Goal: Task Accomplishment & Management: Use online tool/utility

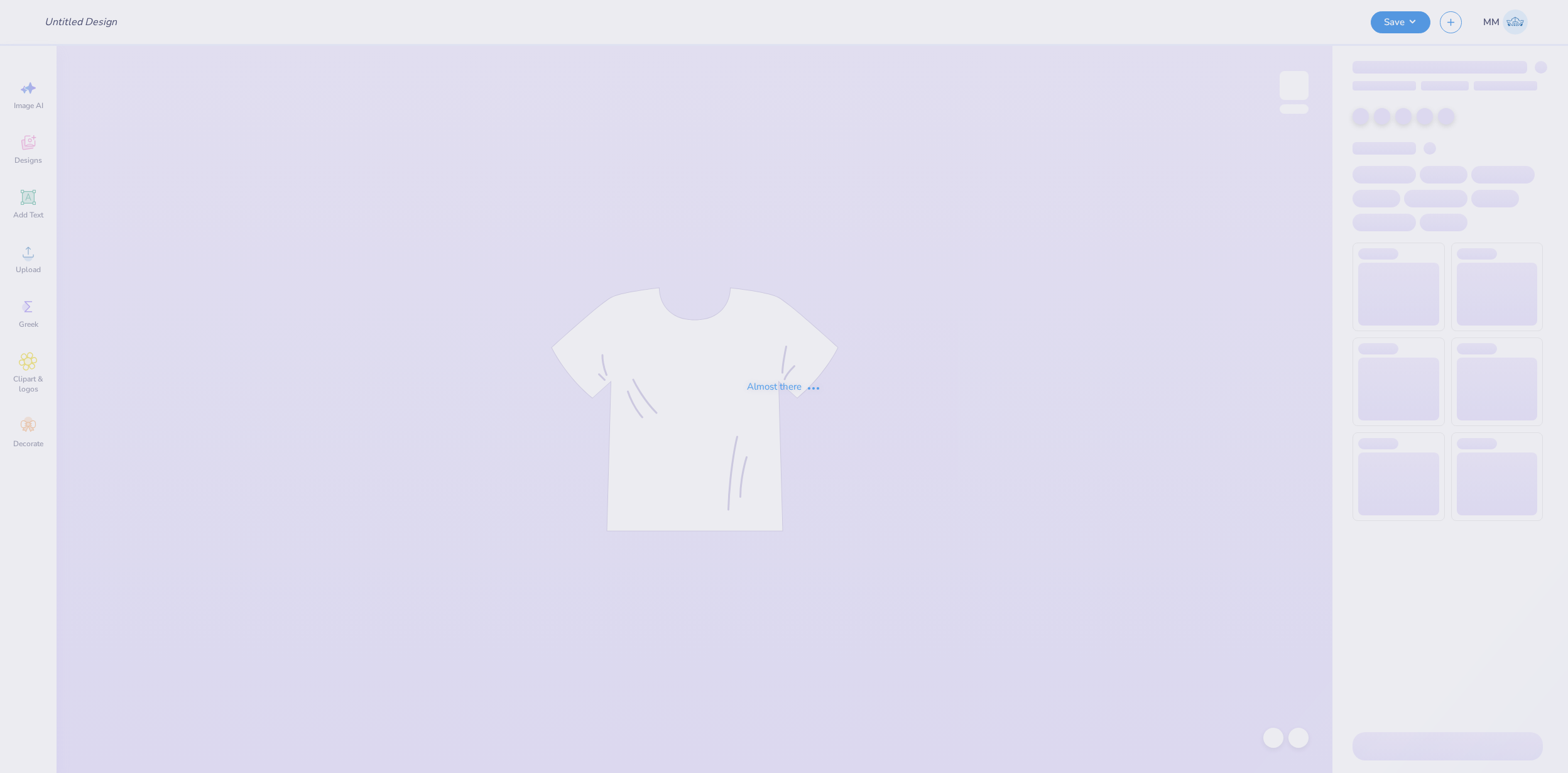
type input "FPS239875"
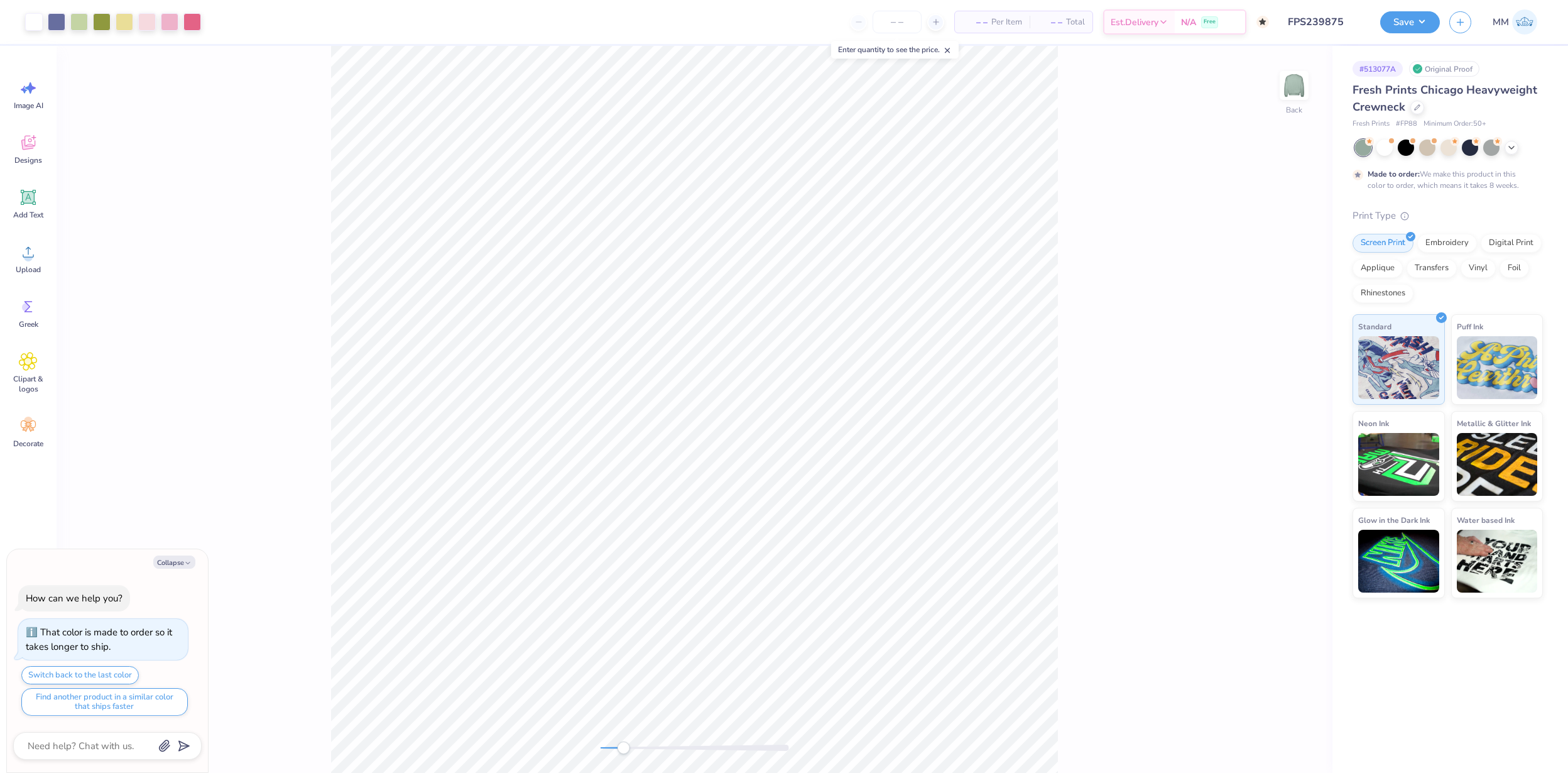
click at [623, 740] on div "Back" at bounding box center [694, 409] width 1276 height 727
click at [1445, 147] on div at bounding box center [1449, 146] width 16 height 16
type textarea "x"
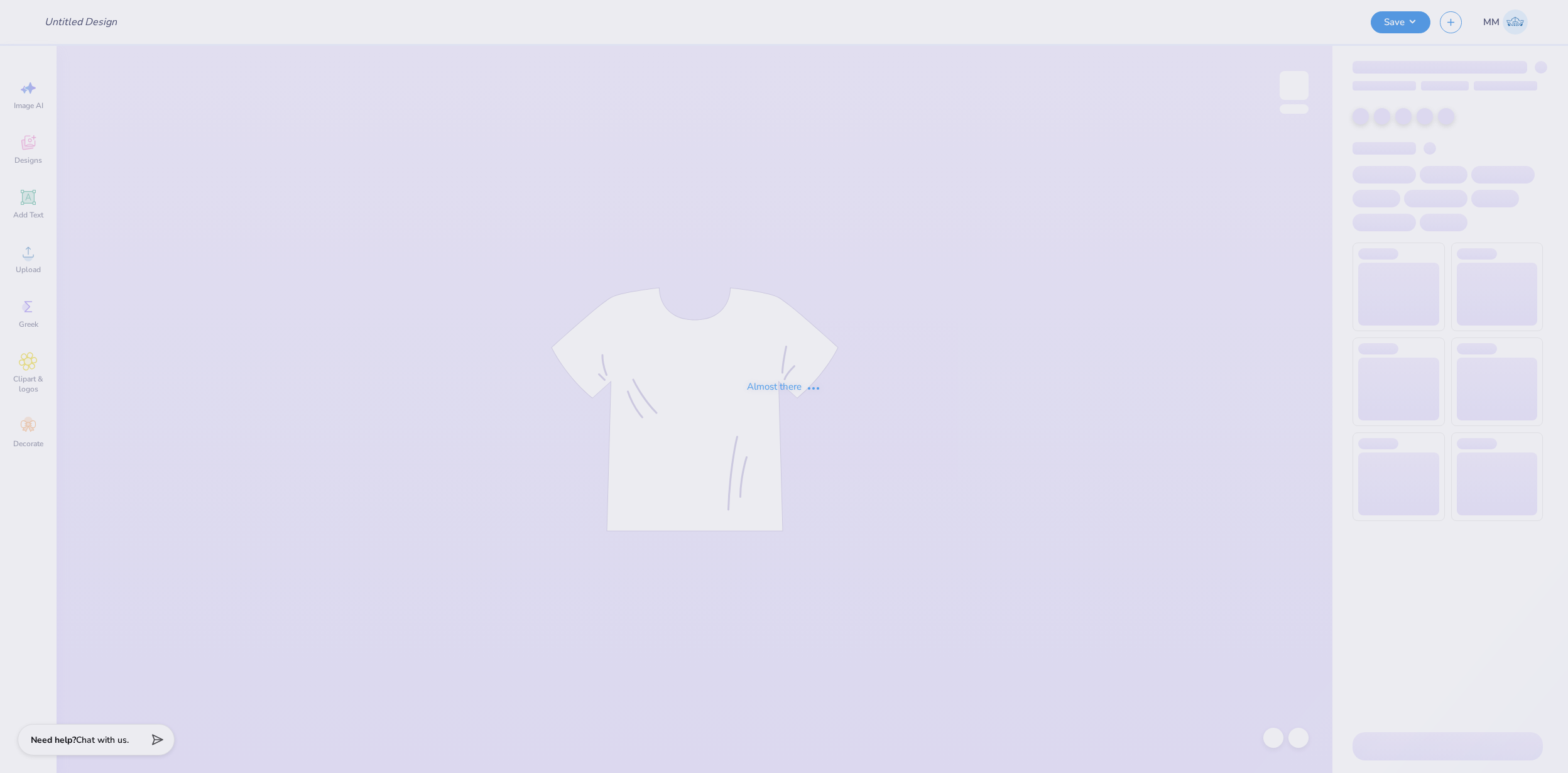
type input "FPS239879"
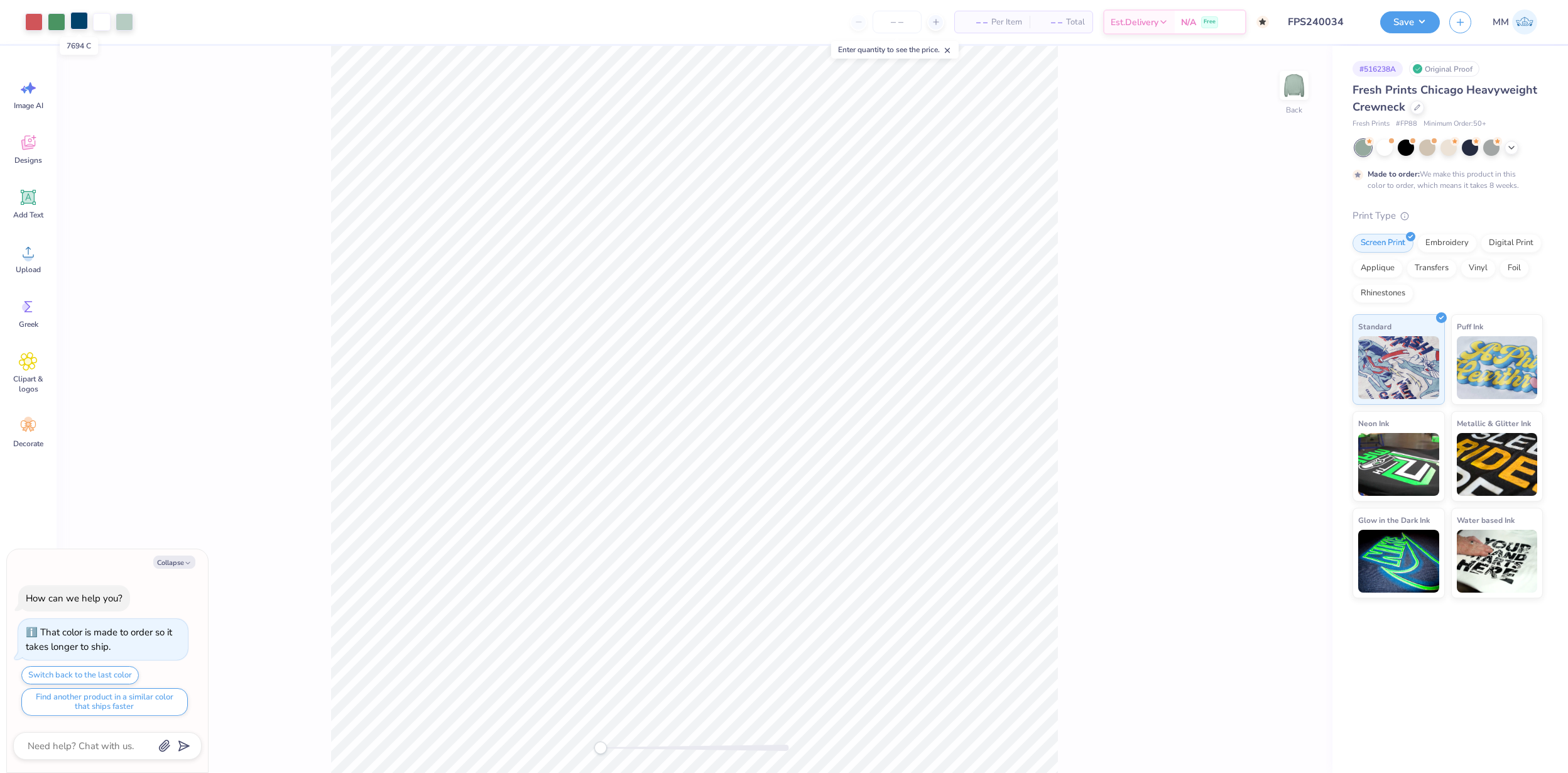
click at [77, 18] on div at bounding box center [79, 21] width 17 height 17
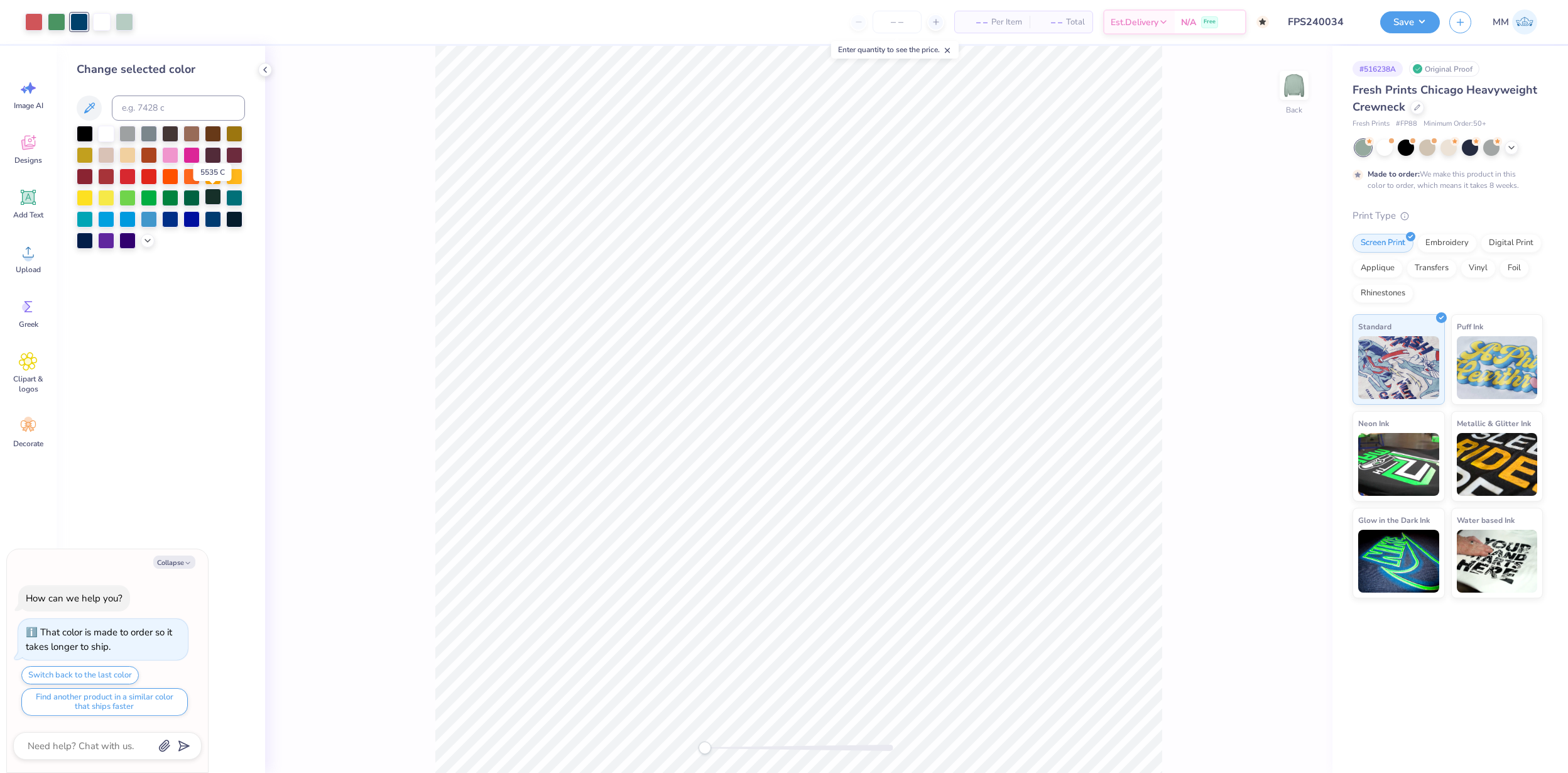
click at [213, 201] on div at bounding box center [213, 196] width 16 height 16
click at [146, 239] on polyline at bounding box center [148, 239] width 5 height 3
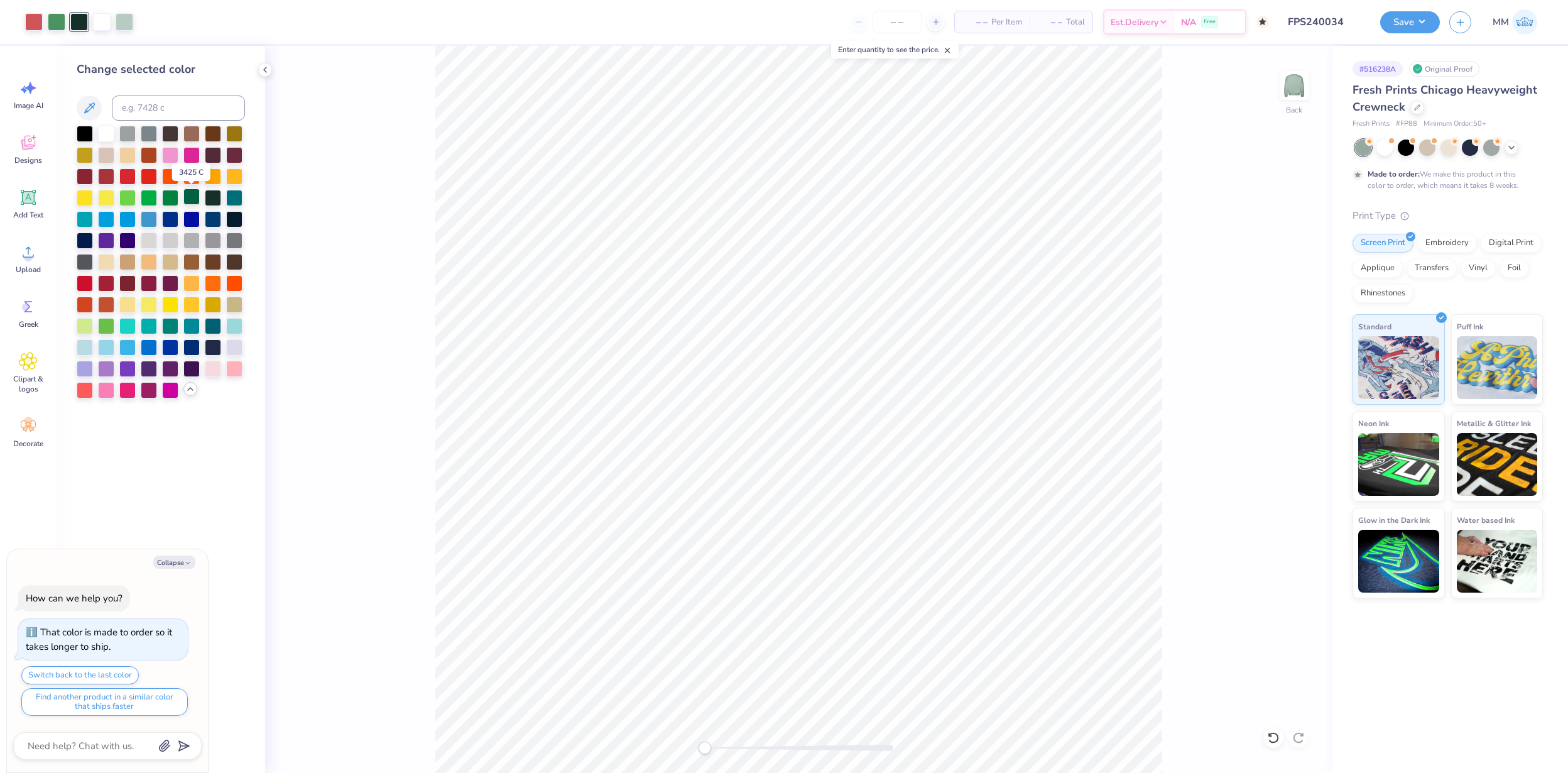
click at [196, 197] on div at bounding box center [192, 196] width 16 height 16
click at [202, 196] on div at bounding box center [160, 262] width 168 height 273
click at [211, 196] on div at bounding box center [213, 196] width 16 height 16
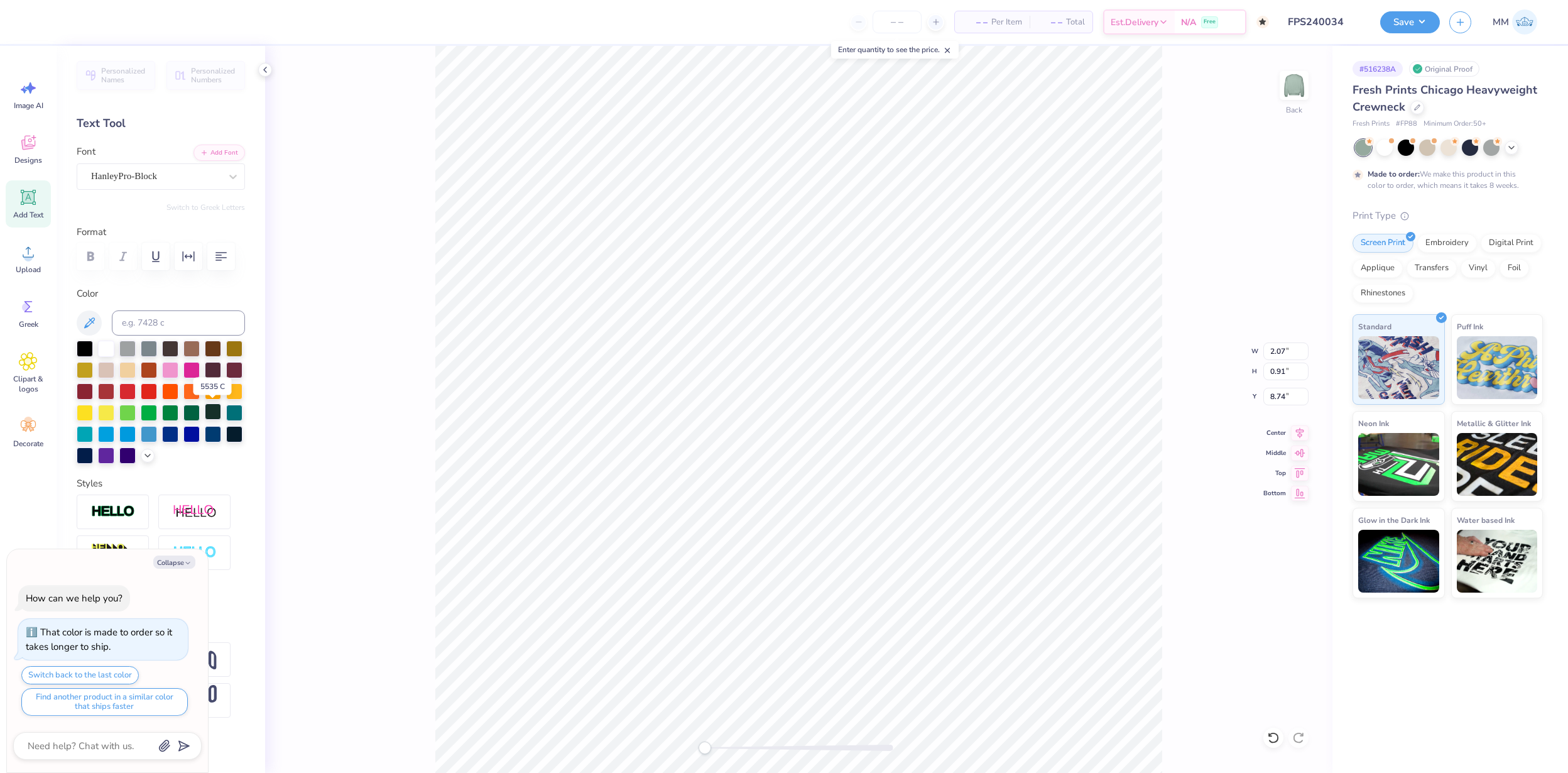
click at [210, 412] on div at bounding box center [213, 412] width 16 height 16
type textarea "x"
type input "1.96"
type input "0.66"
type input "8.46"
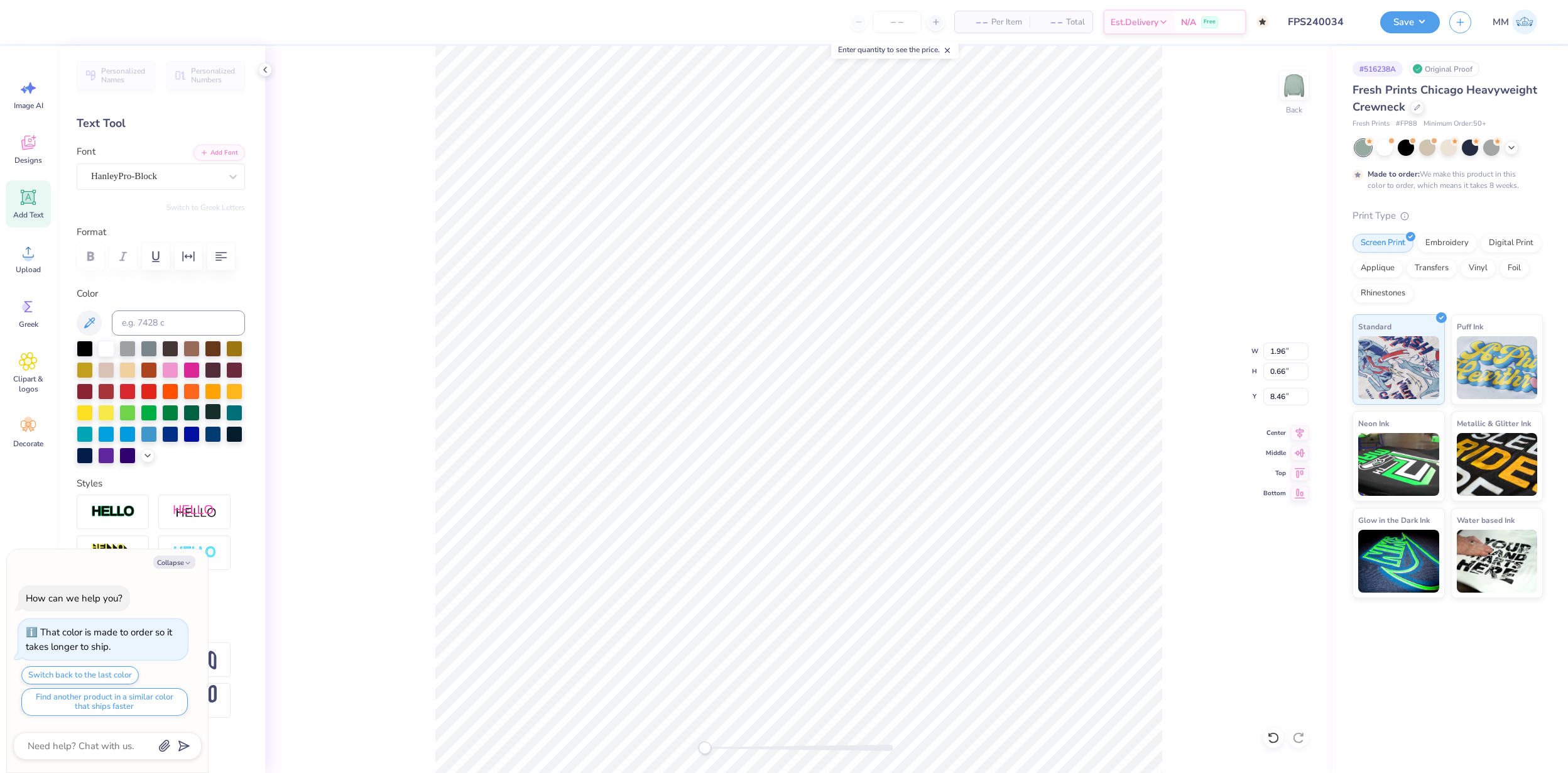
click at [209, 408] on div at bounding box center [213, 412] width 16 height 16
type textarea "x"
type input "2.15"
type input "1.19"
type input "8.46"
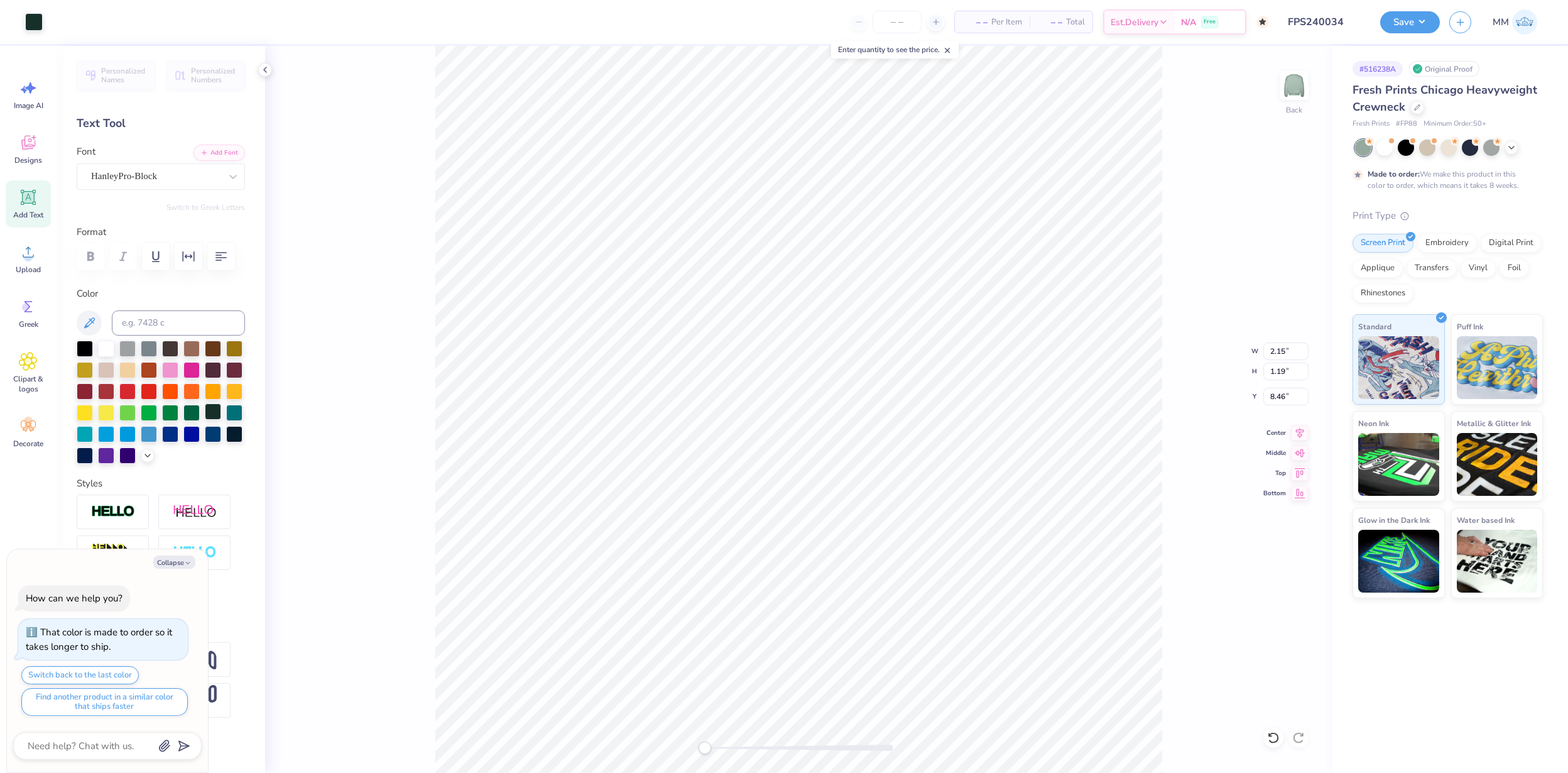
type textarea "x"
type input "1.81"
type input "1.03"
type input "8.59"
click at [64, 24] on div at bounding box center [56, 21] width 17 height 17
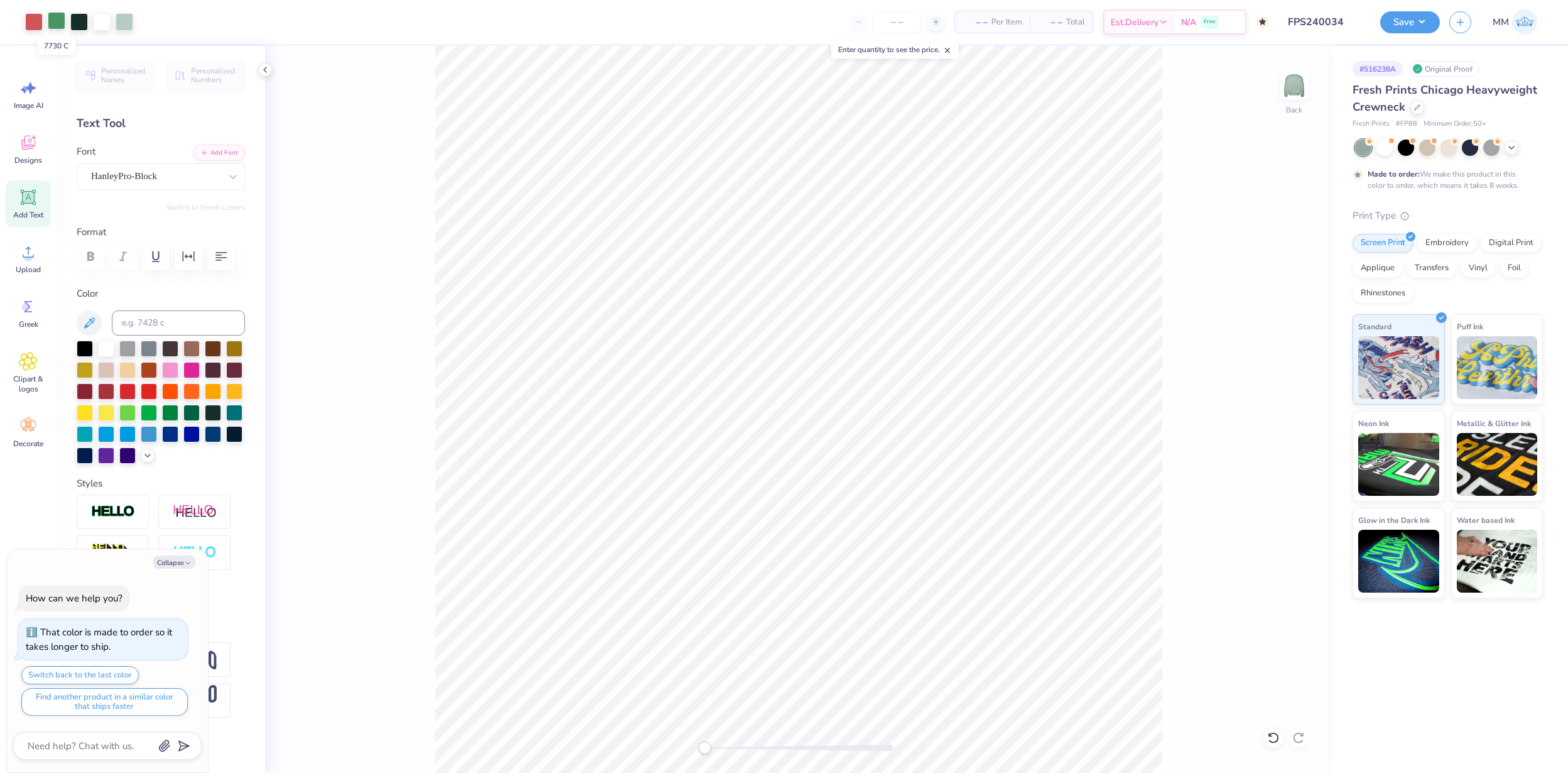
type textarea "x"
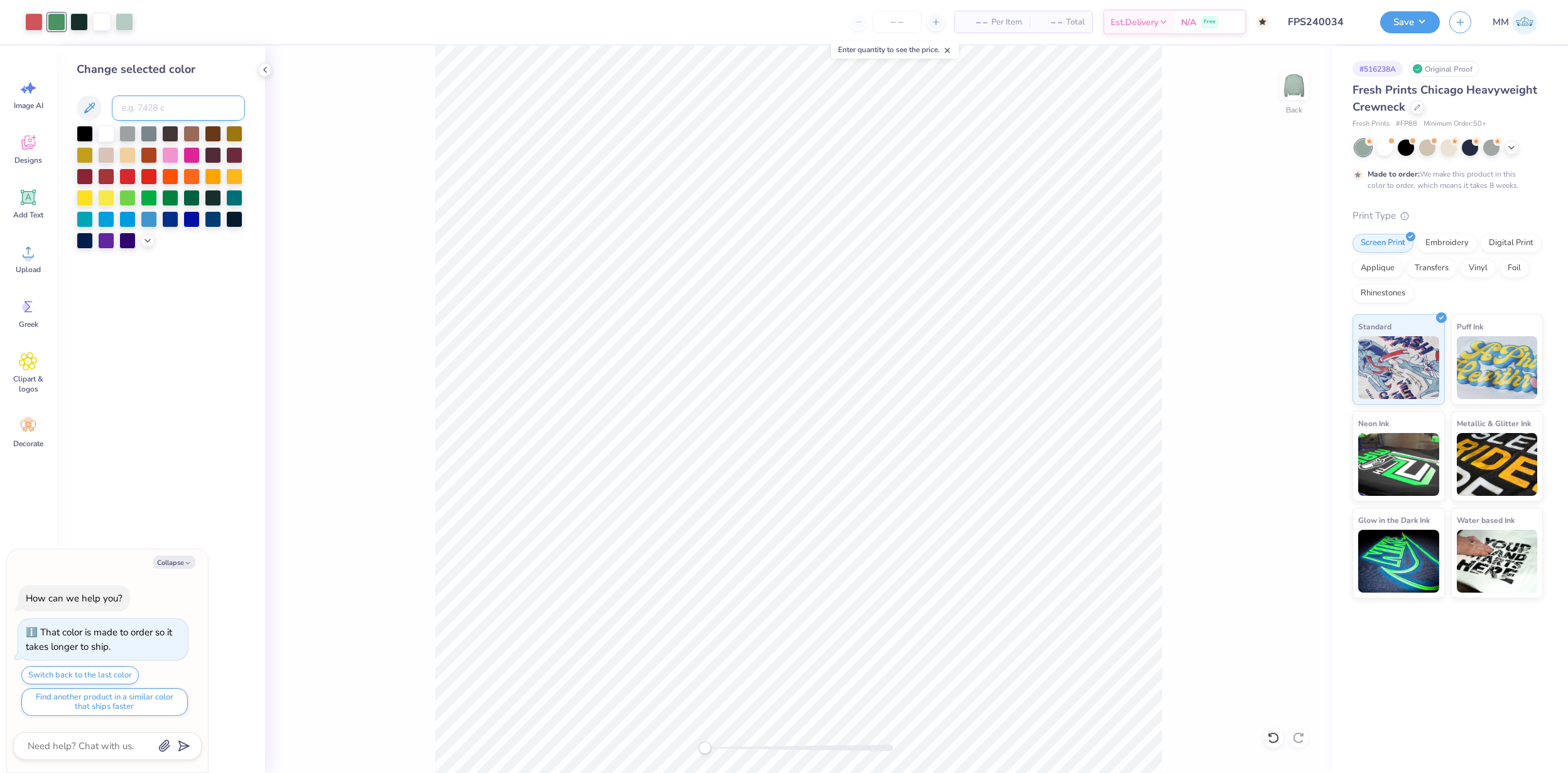
click at [165, 100] on input at bounding box center [178, 109] width 133 height 25
type input "427"
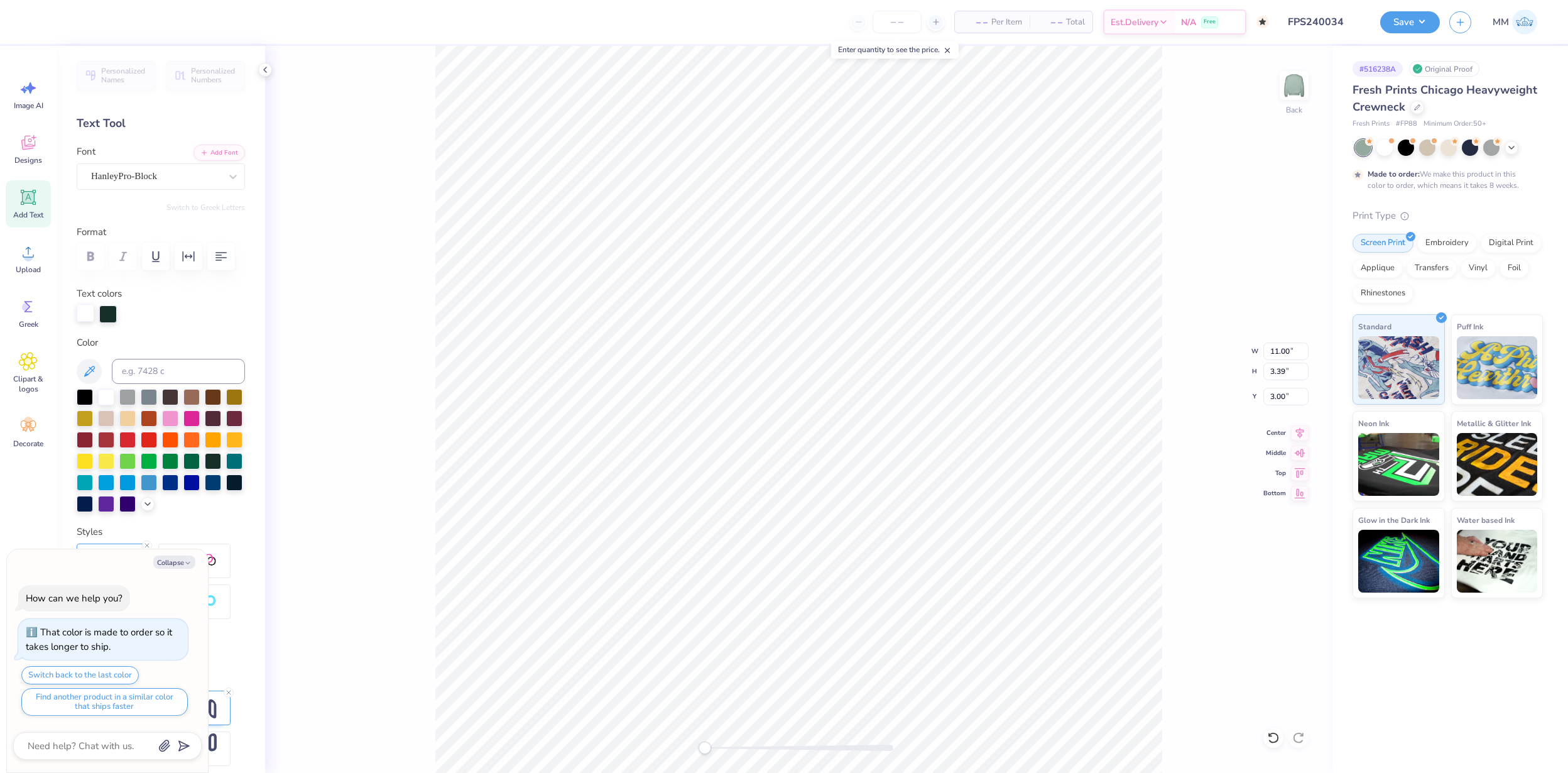
click at [82, 315] on div at bounding box center [85, 313] width 17 height 17
type textarea "x"
click at [174, 365] on input at bounding box center [178, 371] width 133 height 25
type input "427"
click at [128, 18] on div at bounding box center [125, 21] width 17 height 17
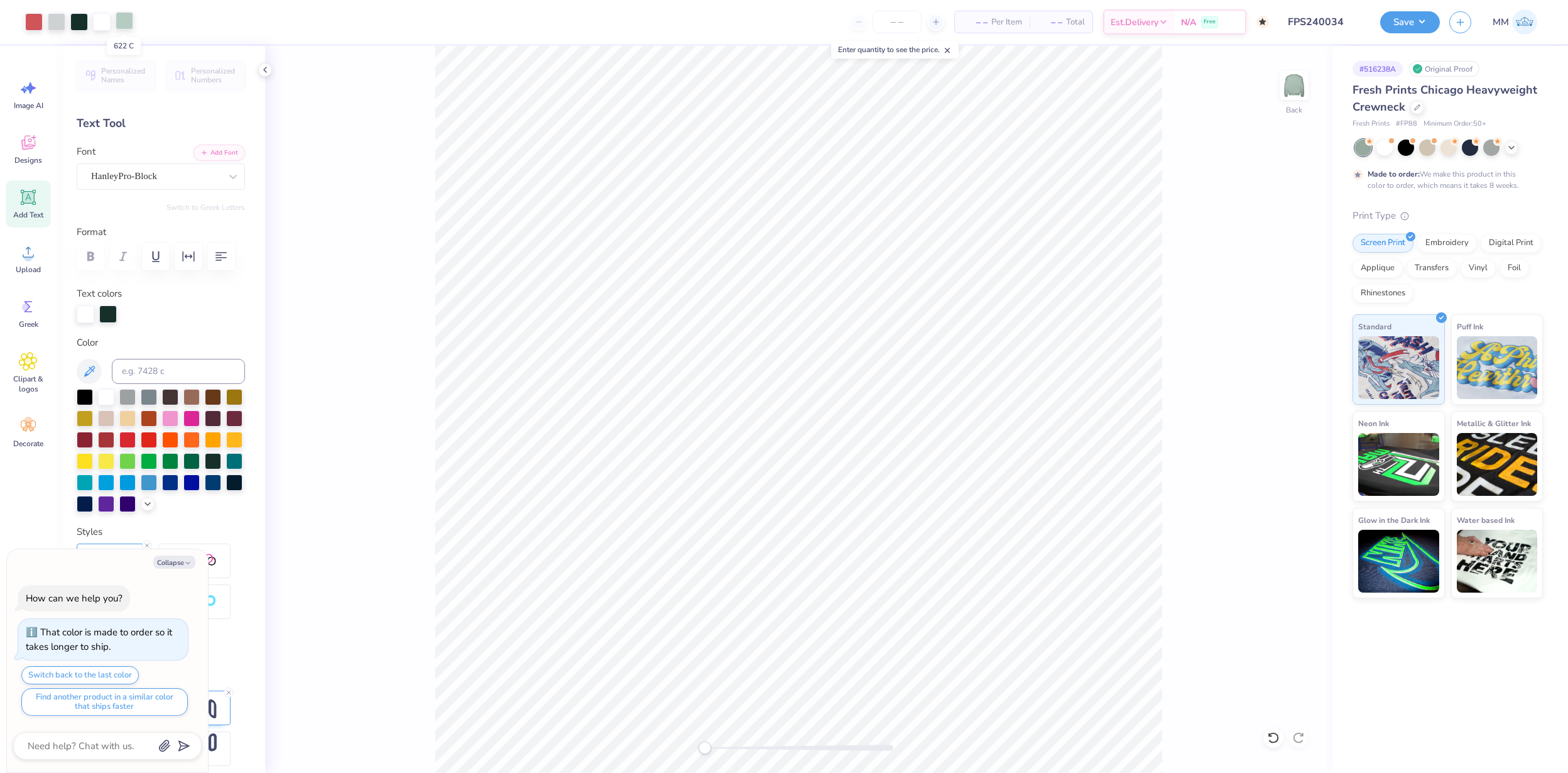
type textarea "x"
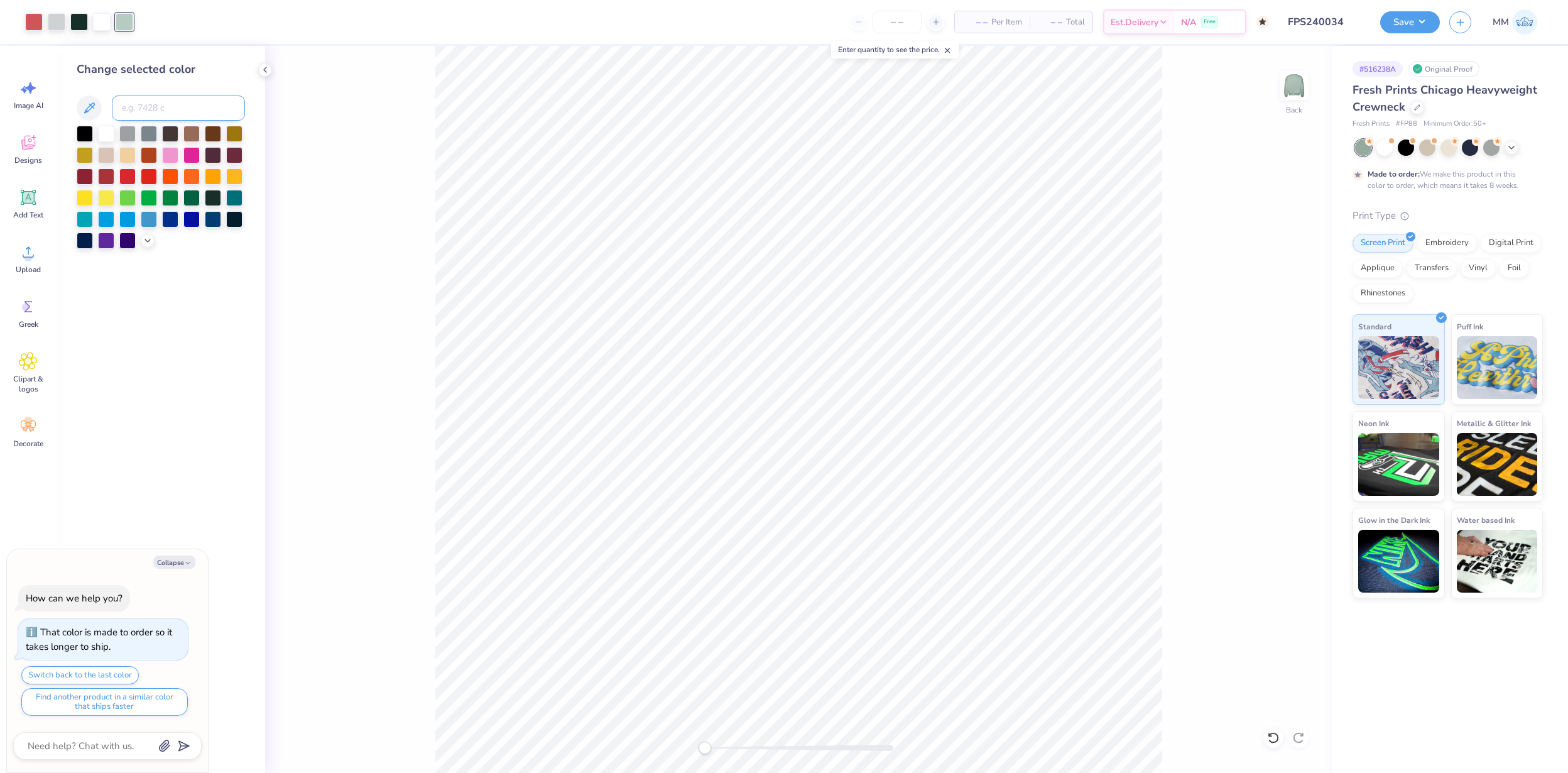
click at [149, 102] on input at bounding box center [178, 109] width 133 height 25
type input "427"
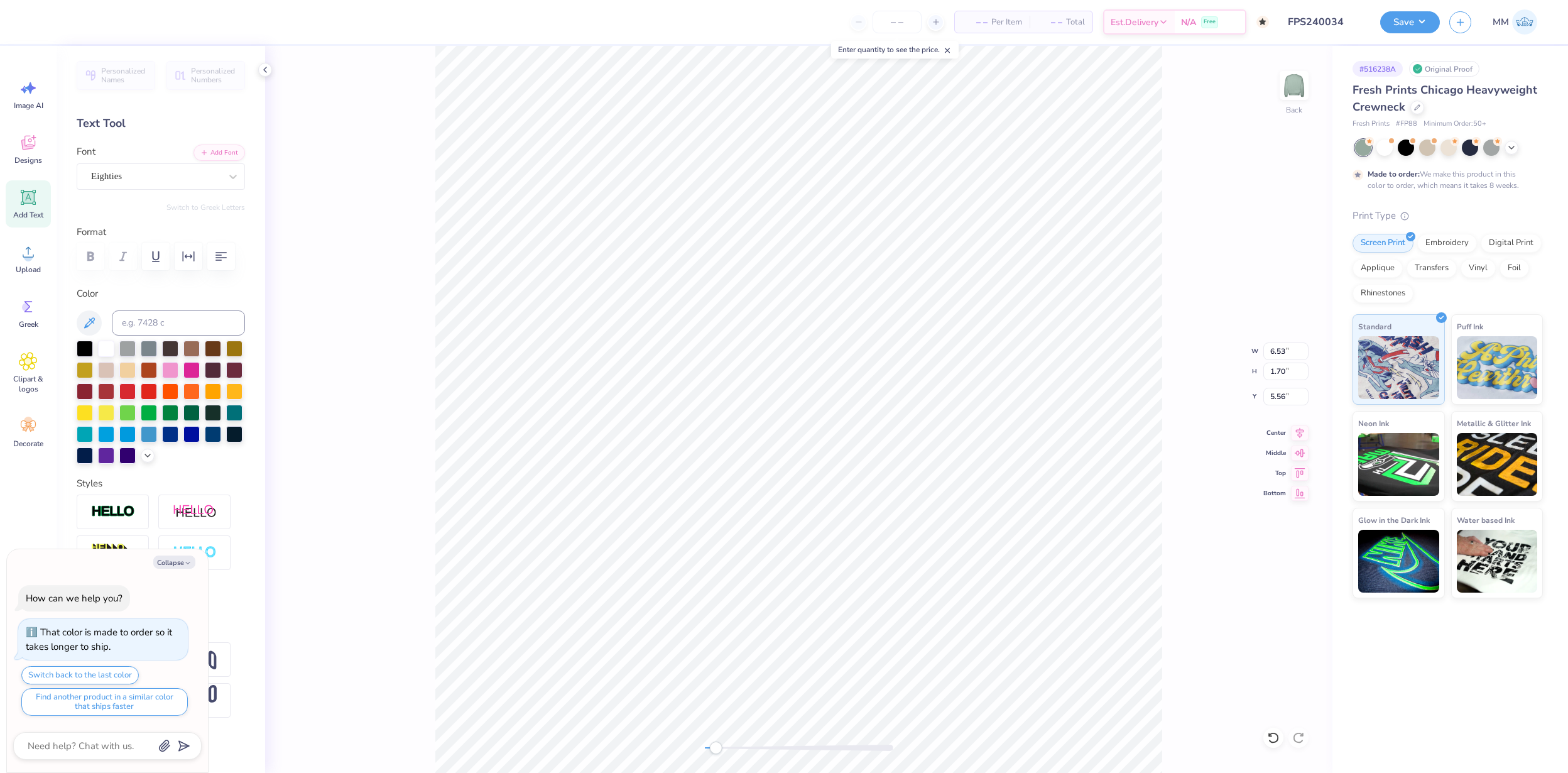
drag, startPoint x: 705, startPoint y: 744, endPoint x: 716, endPoint y: 744, distance: 11.0
click at [716, 744] on div "Accessibility label" at bounding box center [716, 748] width 13 height 13
click at [108, 354] on div at bounding box center [106, 347] width 16 height 16
click at [1273, 737] on icon at bounding box center [1273, 737] width 13 height 13
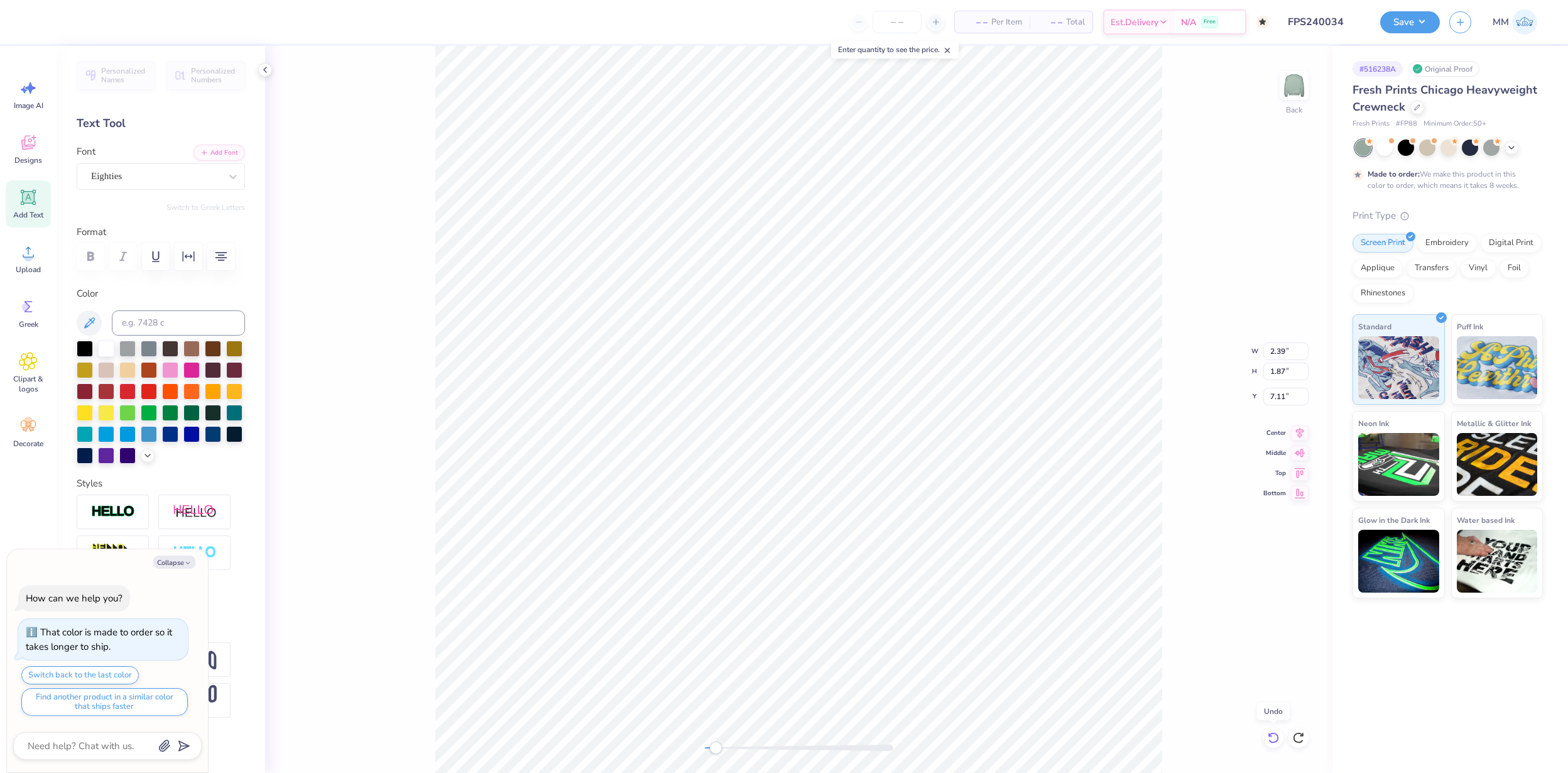
click at [1273, 737] on icon at bounding box center [1273, 737] width 13 height 13
click at [29, 25] on div at bounding box center [34, 21] width 17 height 17
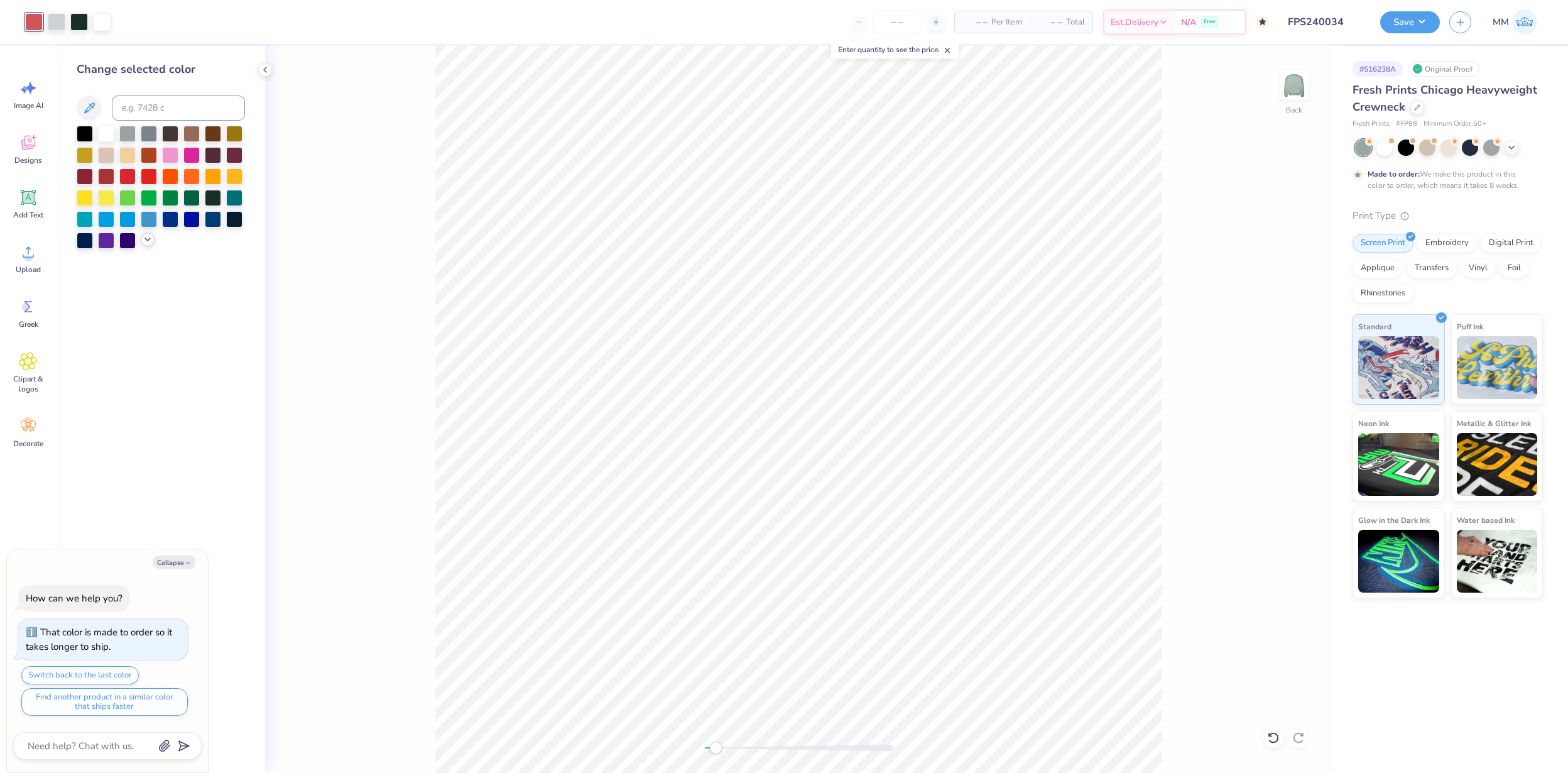
click at [143, 242] on icon at bounding box center [147, 239] width 10 height 10
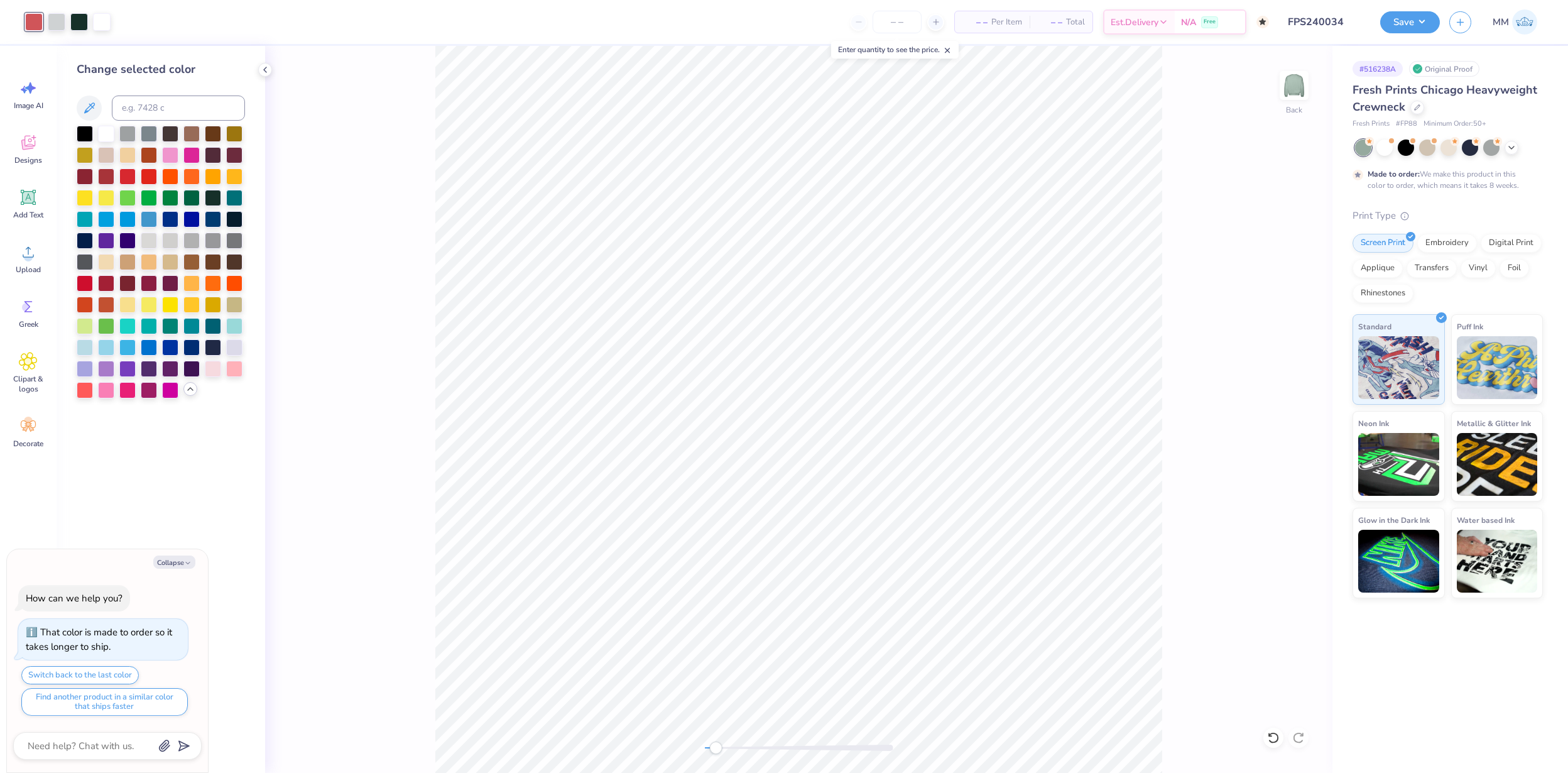
type textarea "x"
click at [170, 98] on input at bounding box center [178, 109] width 133 height 25
type input "169"
click at [1273, 740] on icon at bounding box center [1273, 737] width 13 height 13
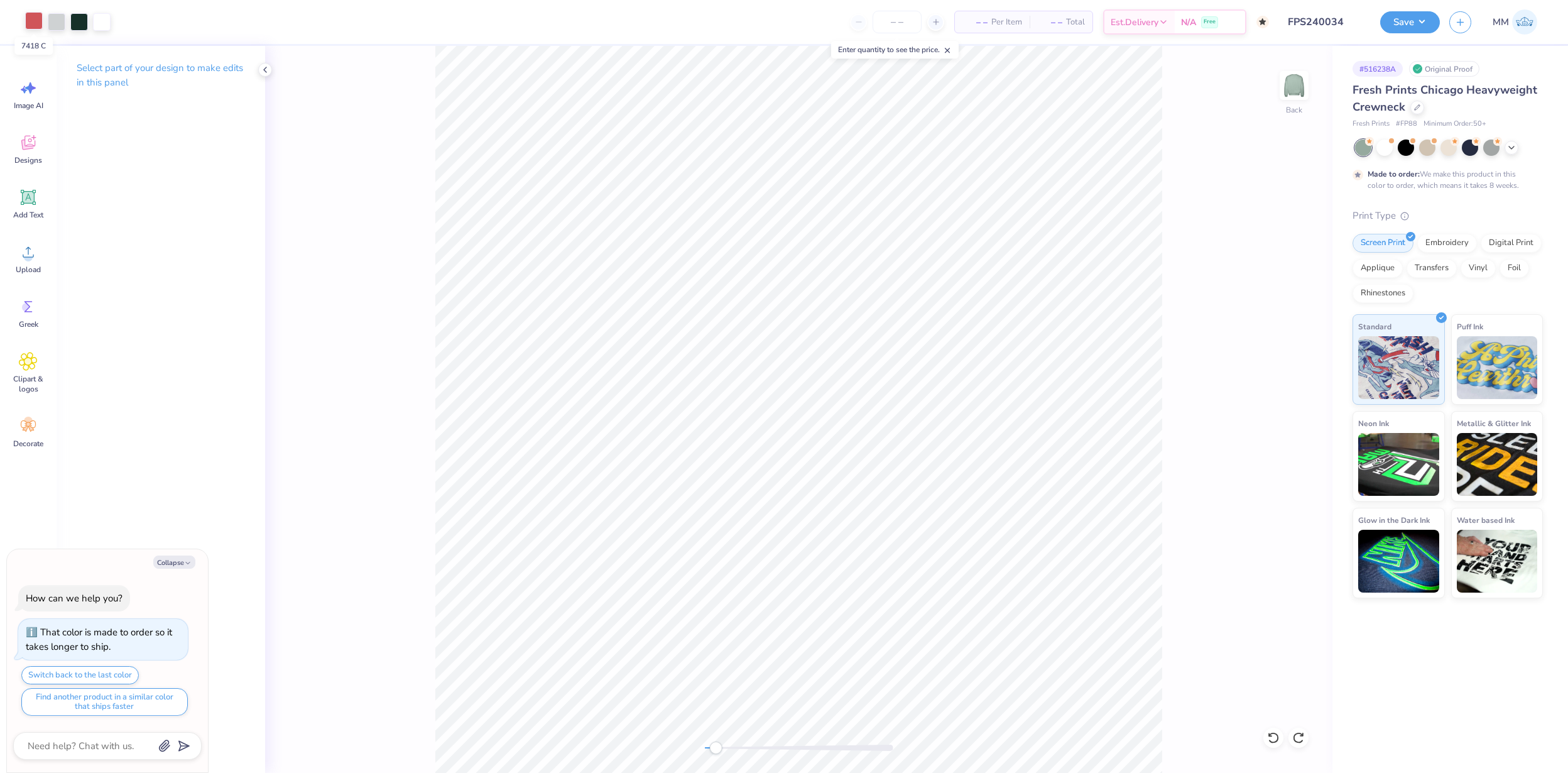
click at [34, 23] on div at bounding box center [34, 21] width 17 height 17
type textarea "x"
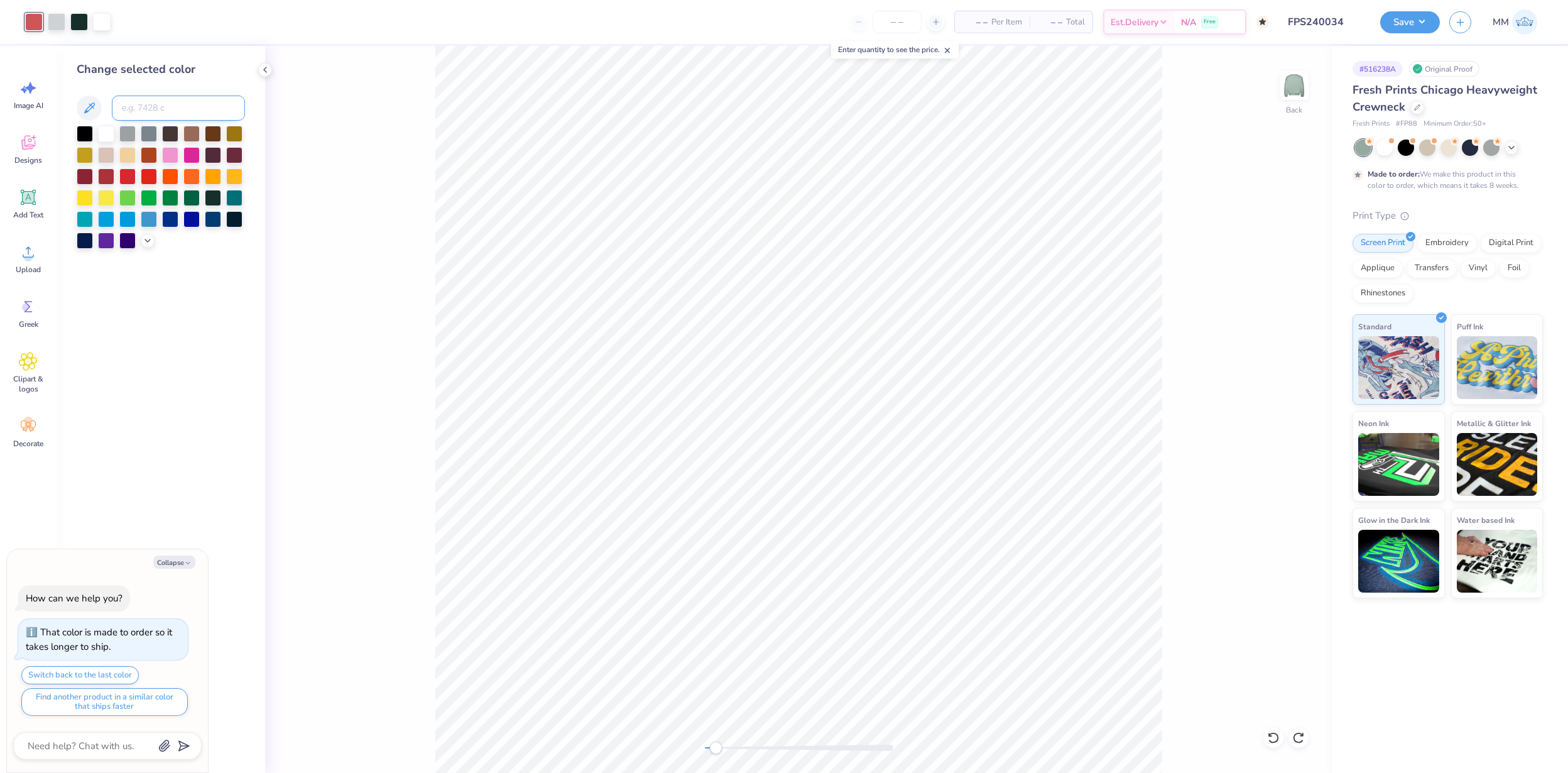
click at [157, 104] on input at bounding box center [178, 109] width 133 height 25
type input "7606"
click at [1415, 24] on button "Save" at bounding box center [1410, 20] width 60 height 22
click at [1281, 737] on div at bounding box center [1273, 738] width 20 height 20
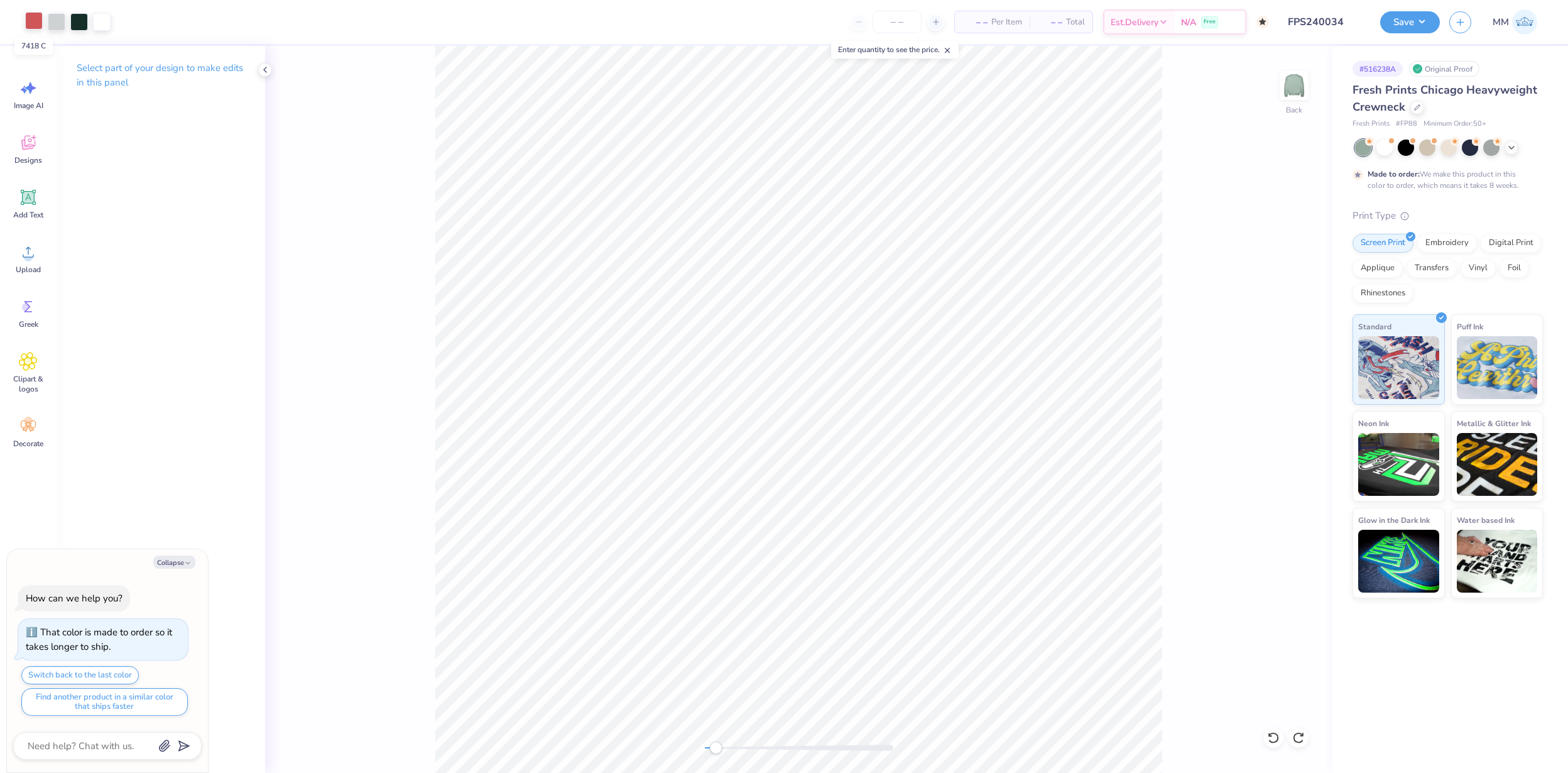
click at [30, 21] on div at bounding box center [34, 21] width 17 height 17
type textarea "x"
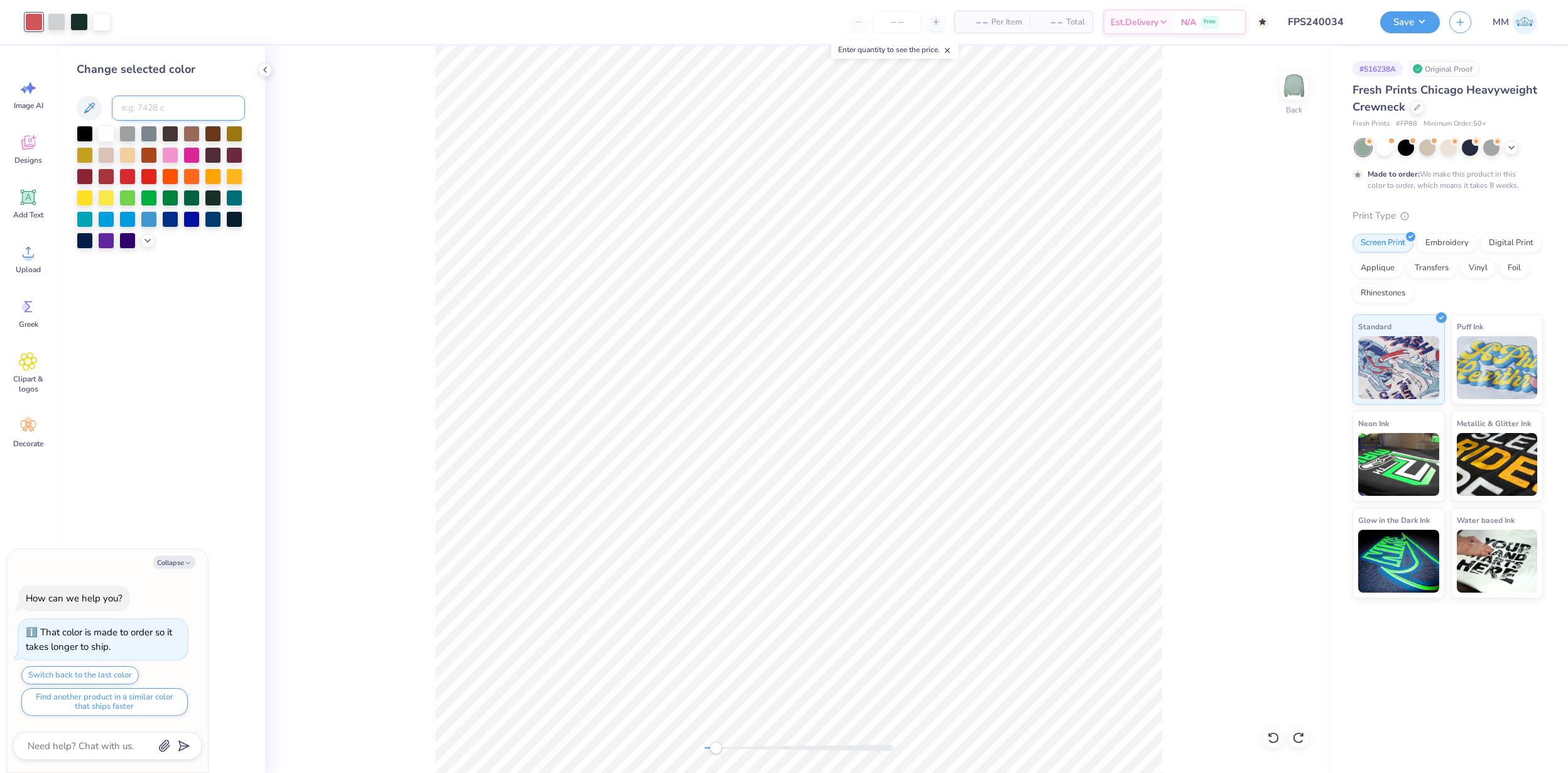
click at [154, 105] on input at bounding box center [178, 109] width 133 height 25
type input "7416"
click at [1279, 737] on icon at bounding box center [1273, 737] width 13 height 13
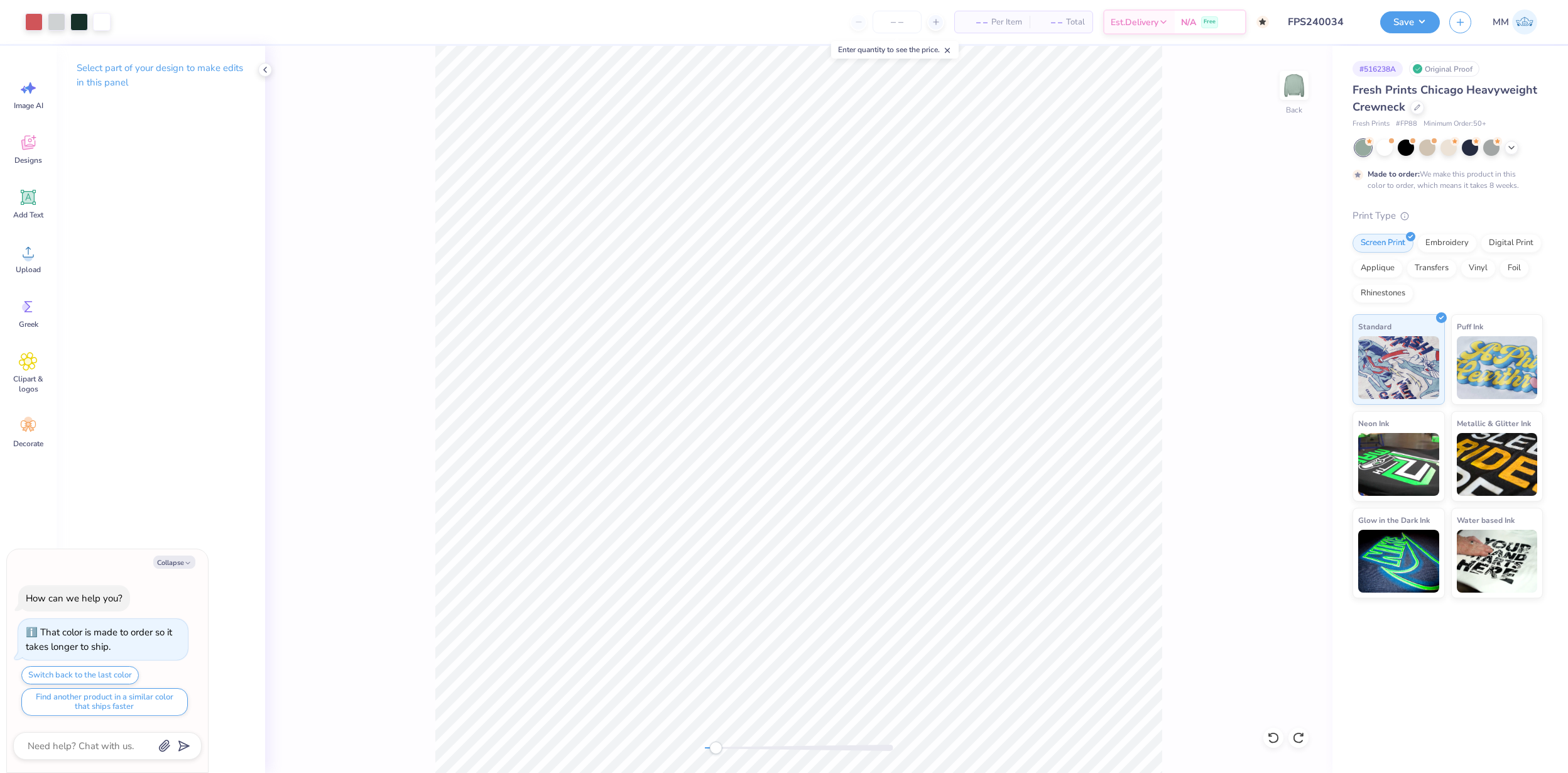
click at [1315, 734] on div "Back" at bounding box center [799, 409] width 1067 height 727
click at [1303, 734] on icon at bounding box center [1302, 735] width 3 height 3
click at [1268, 733] on icon at bounding box center [1273, 737] width 13 height 13
click at [1433, 26] on button "Save" at bounding box center [1410, 20] width 60 height 22
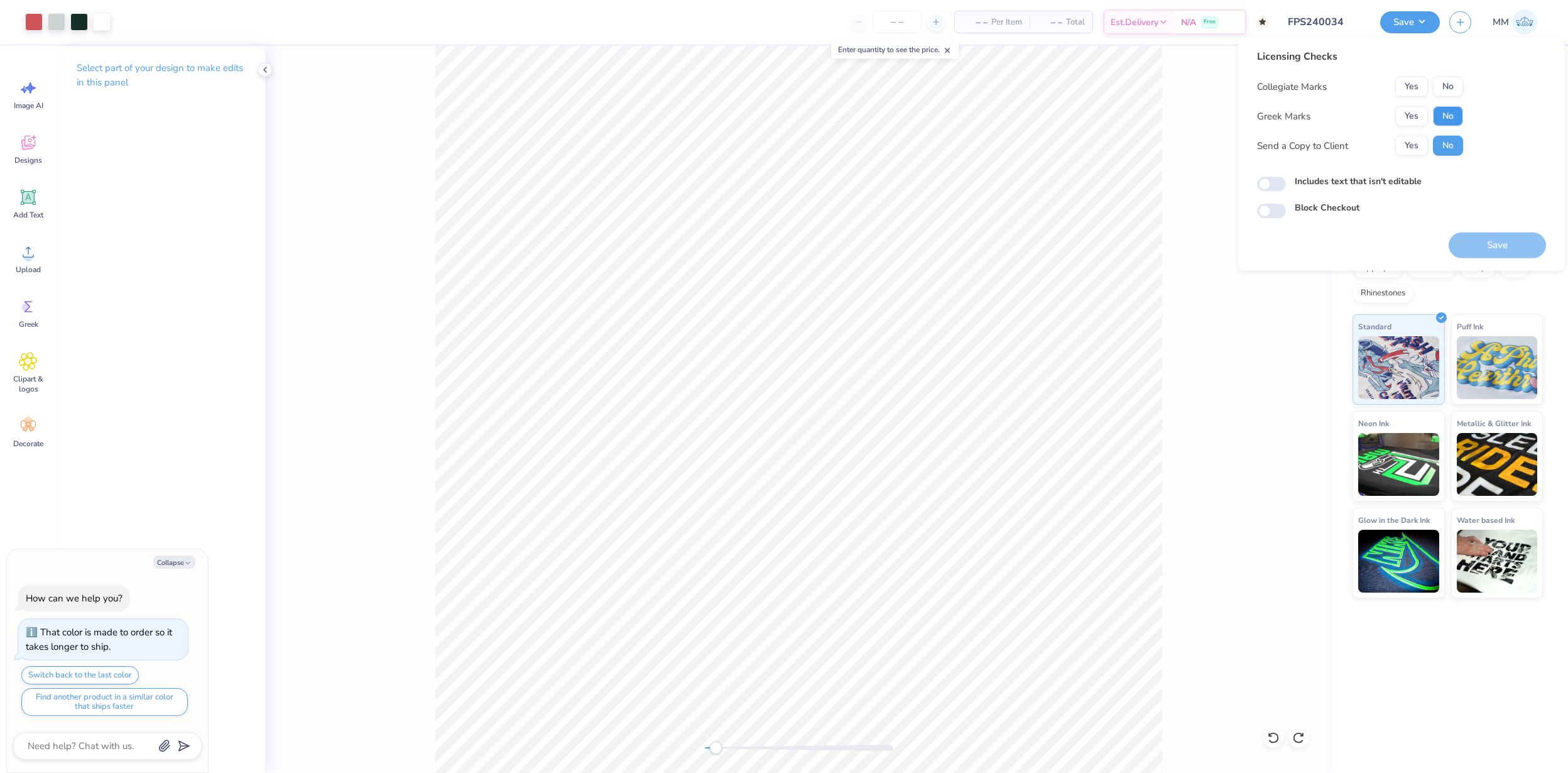
click at [1449, 113] on button "No" at bounding box center [1448, 116] width 30 height 20
click at [1449, 79] on button "No" at bounding box center [1448, 86] width 30 height 20
click at [1509, 242] on button "Save" at bounding box center [1497, 245] width 97 height 25
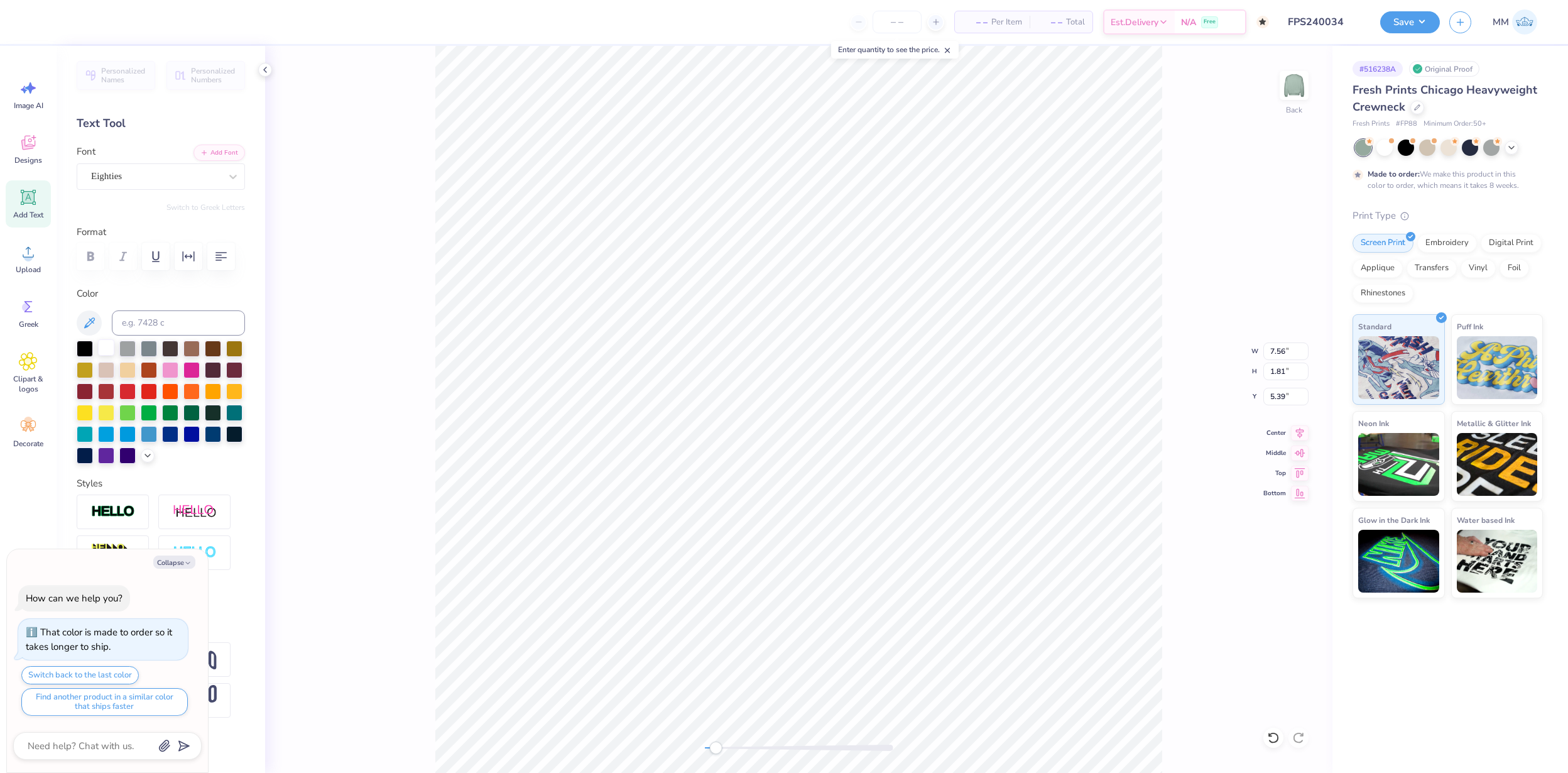
click at [105, 340] on div at bounding box center [106, 347] width 16 height 16
type textarea "x"
type input "3.00"
click at [1412, 15] on button "Save" at bounding box center [1410, 20] width 60 height 22
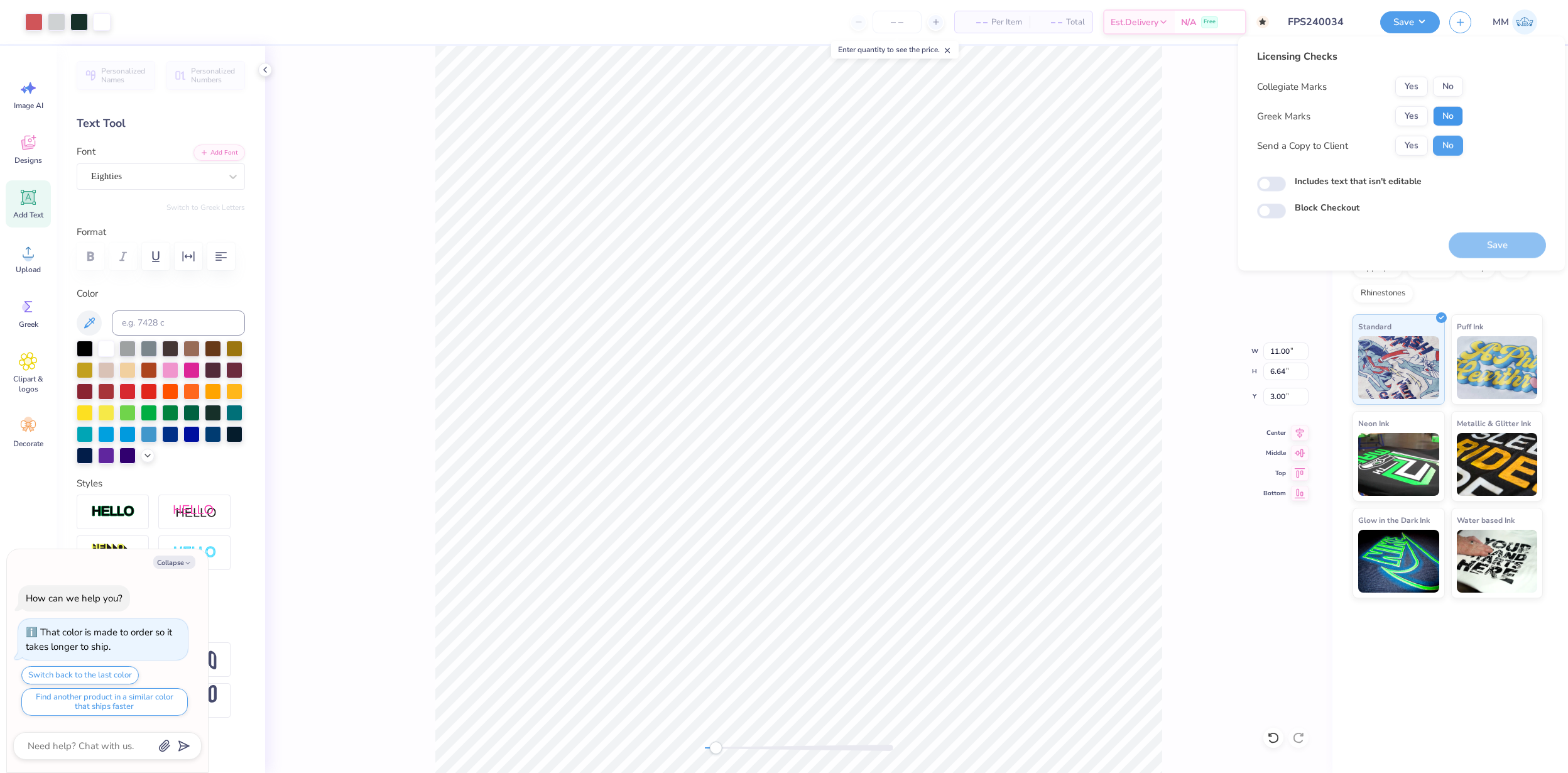
click at [1446, 113] on button "No" at bounding box center [1448, 116] width 30 height 20
click at [1446, 91] on button "No" at bounding box center [1448, 86] width 30 height 20
click at [1497, 240] on button "Save" at bounding box center [1497, 245] width 97 height 25
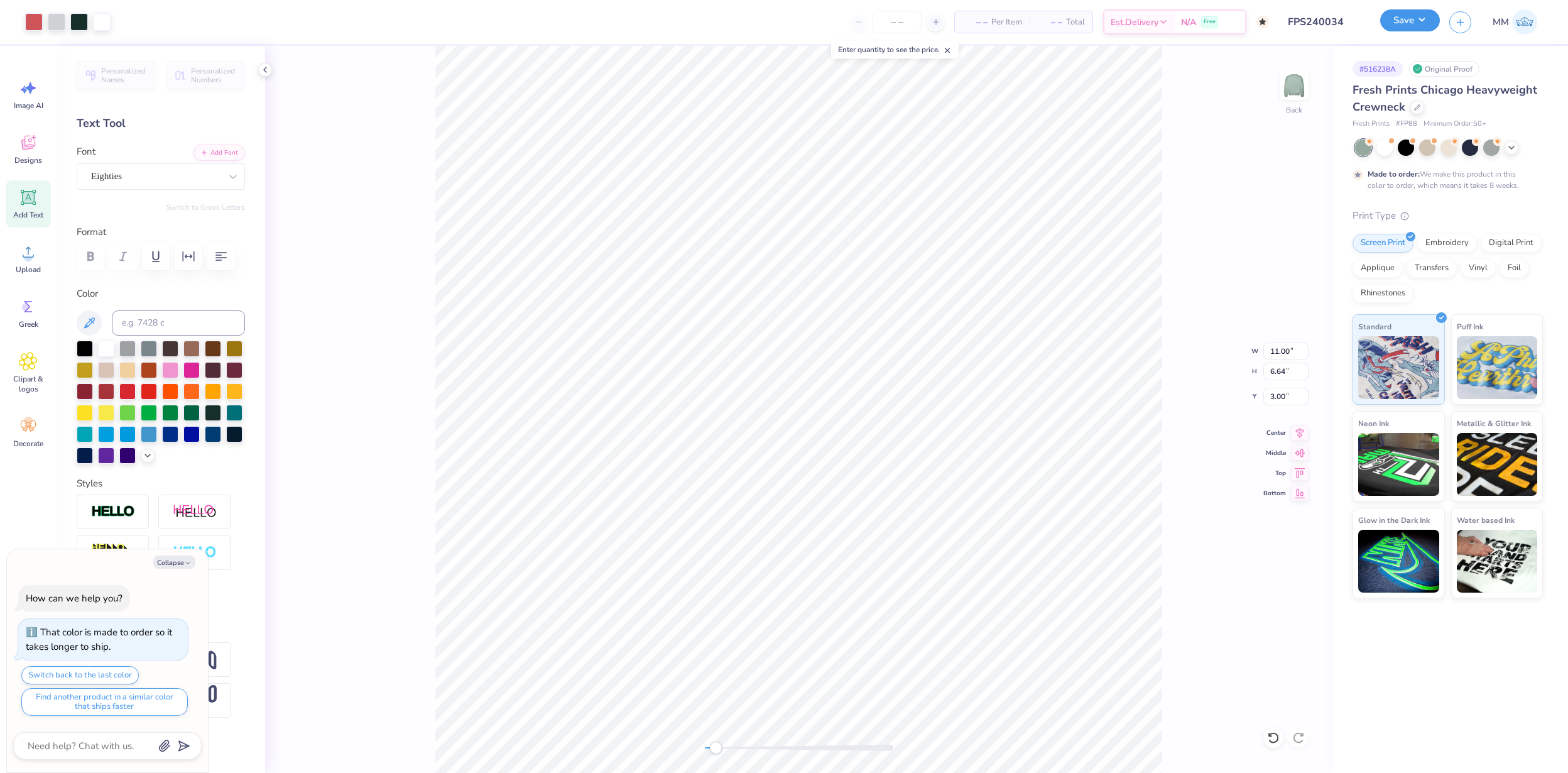
click at [1408, 32] on div "Save" at bounding box center [1410, 22] width 60 height 22
click at [1394, 8] on div "Save MM" at bounding box center [1474, 22] width 188 height 44
click at [1394, 17] on button "Save" at bounding box center [1410, 20] width 60 height 22
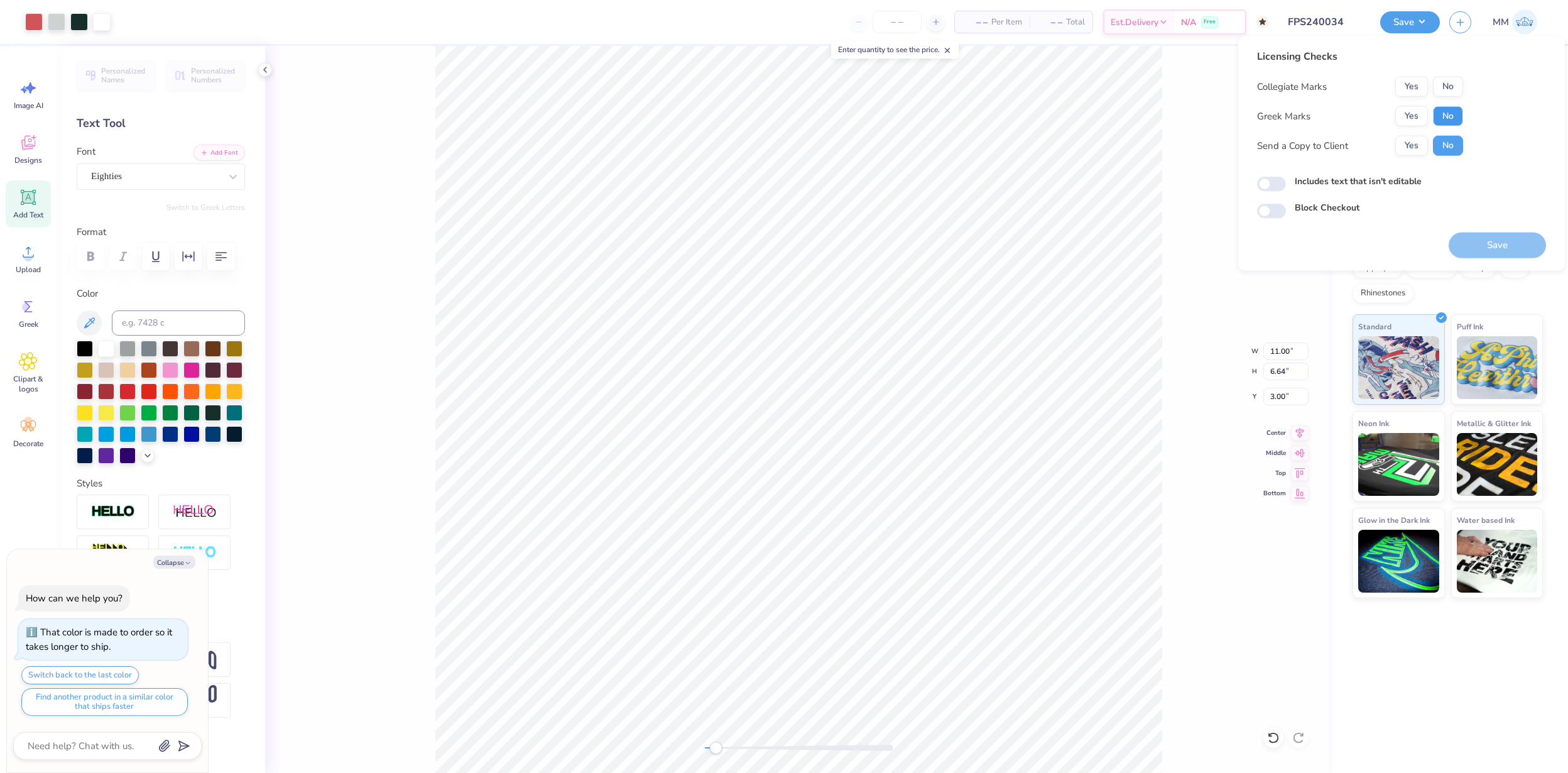
click at [1453, 108] on button "No" at bounding box center [1448, 116] width 30 height 20
click at [1453, 86] on button "No" at bounding box center [1448, 86] width 30 height 20
click at [1494, 245] on button "Save" at bounding box center [1497, 245] width 97 height 25
type textarea "x"
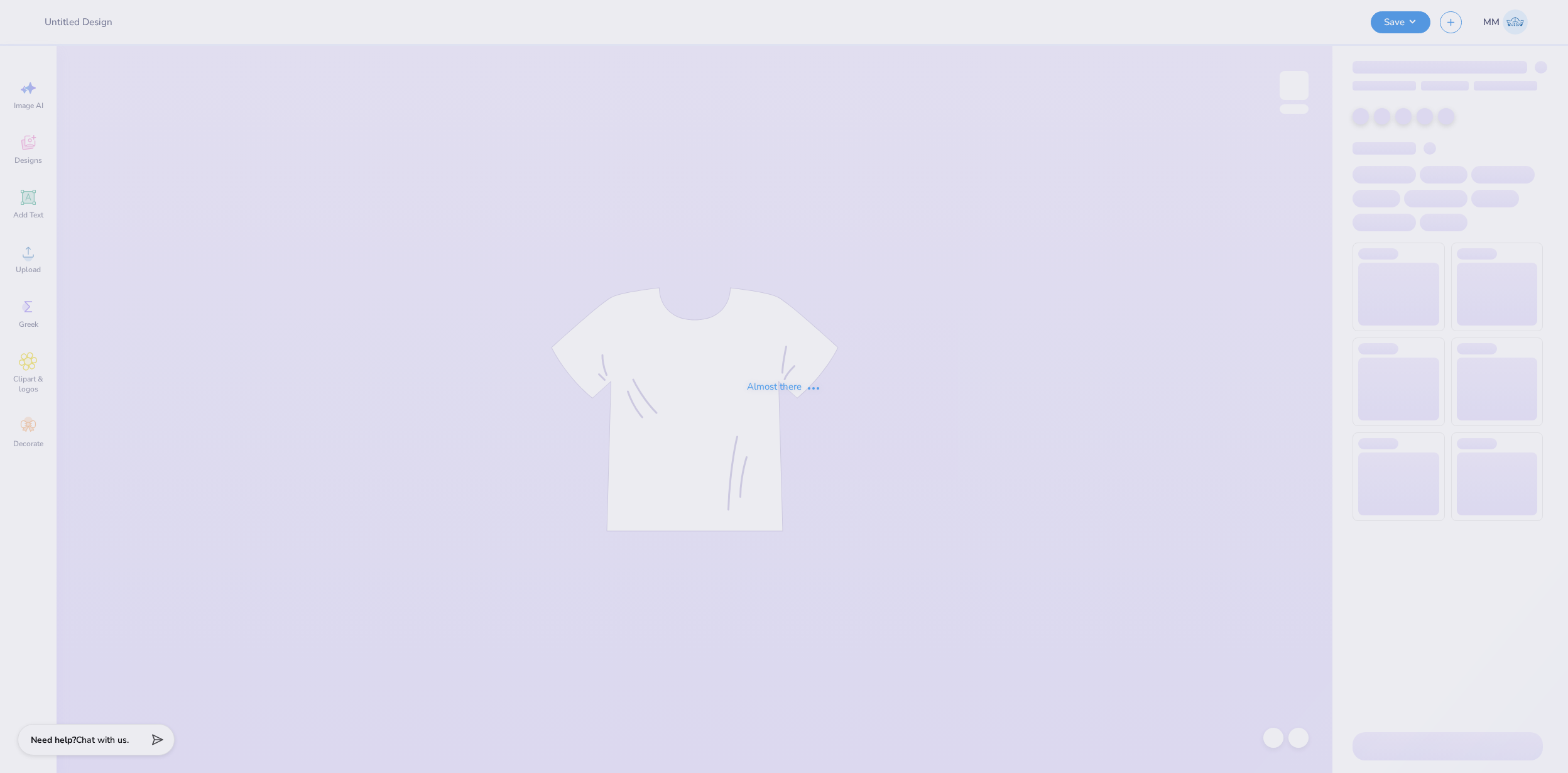
type input "FPS240090"
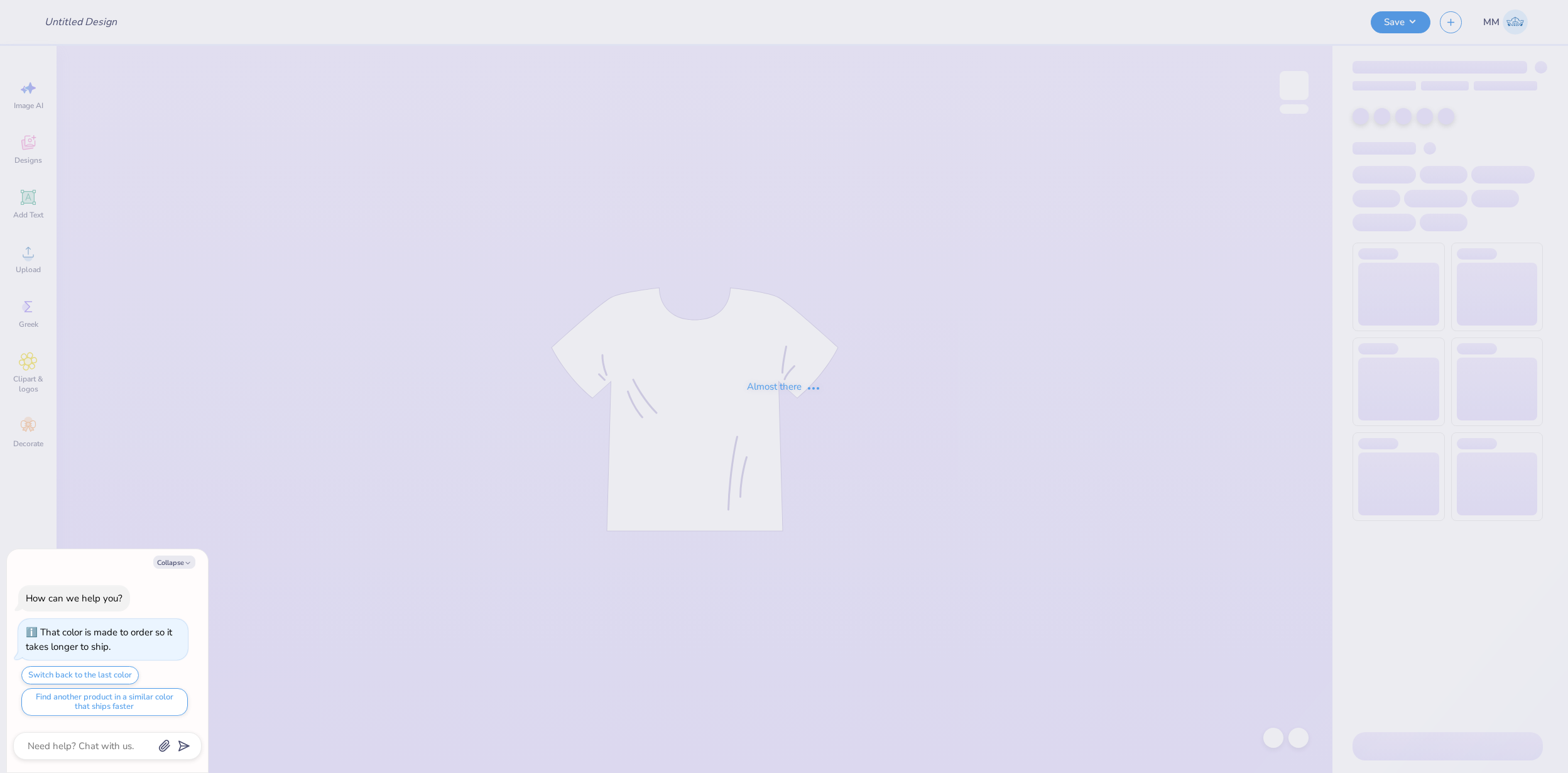
type input "FPS240111"
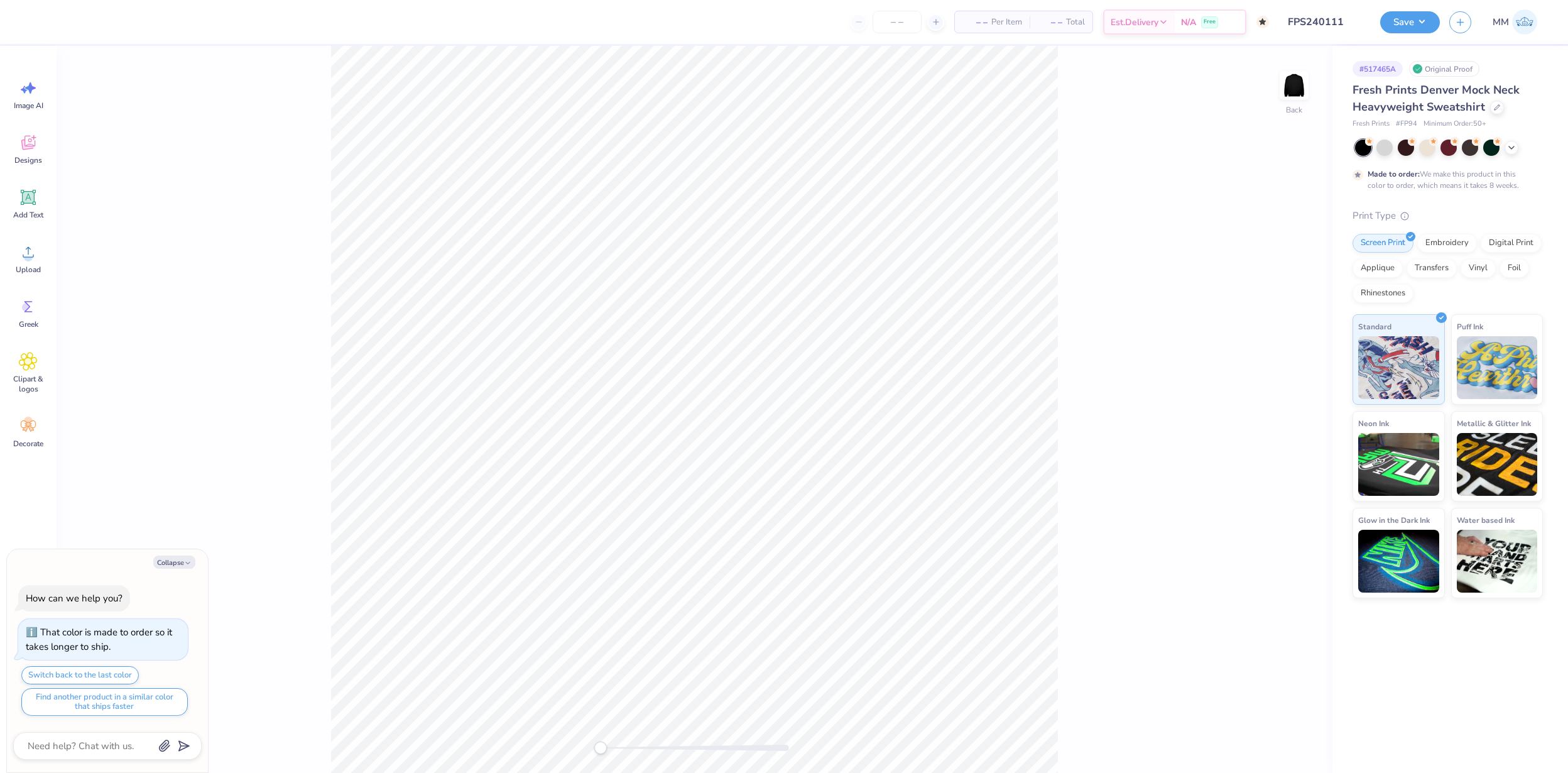
type textarea "x"
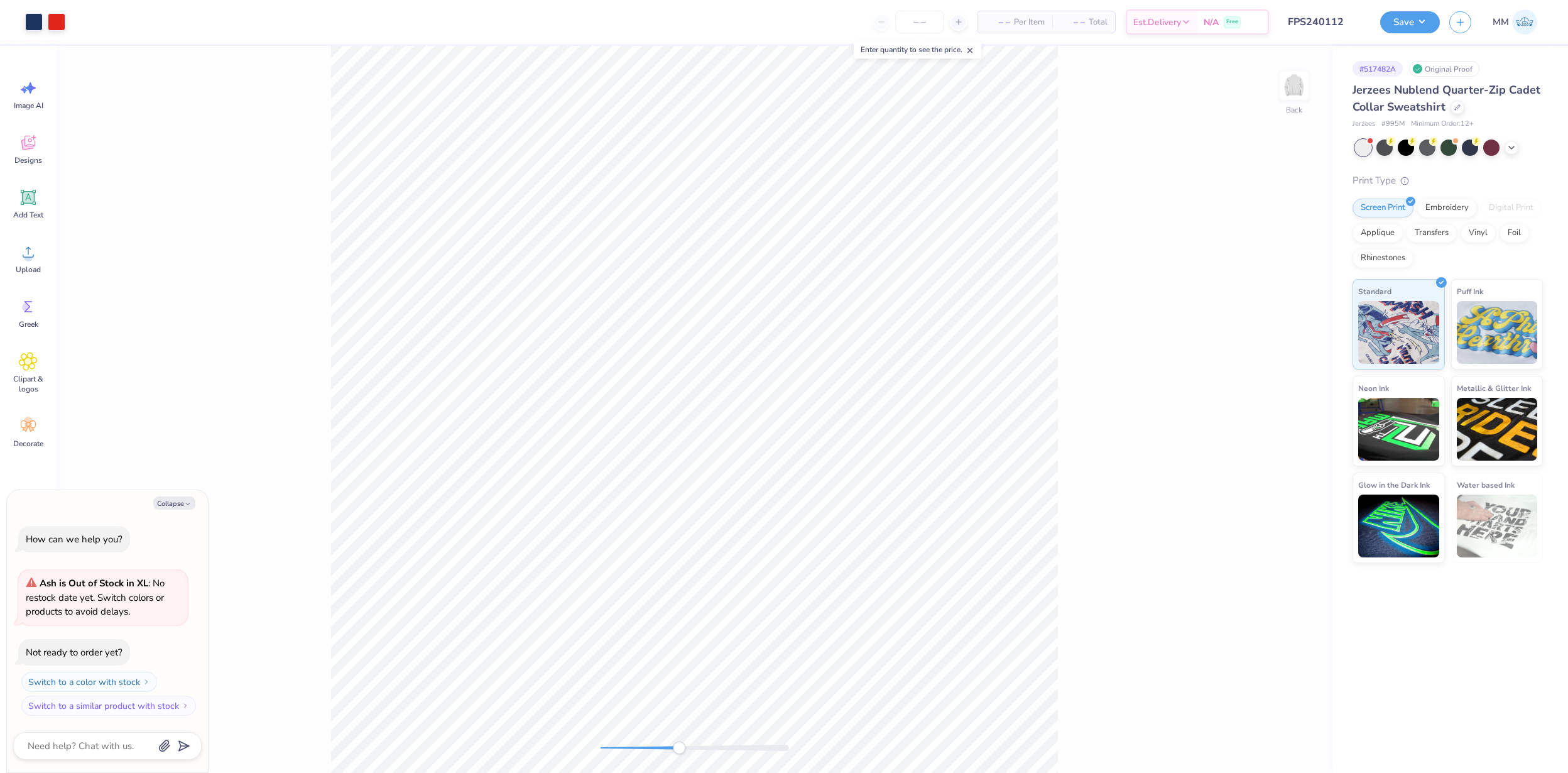
drag, startPoint x: 604, startPoint y: 748, endPoint x: 679, endPoint y: 747, distance: 75.0
click at [679, 747] on div "Accessibility label" at bounding box center [679, 748] width 13 height 13
click at [1414, 34] on div "Save MM" at bounding box center [1474, 22] width 188 height 44
click at [1412, 28] on button "Save" at bounding box center [1410, 20] width 60 height 22
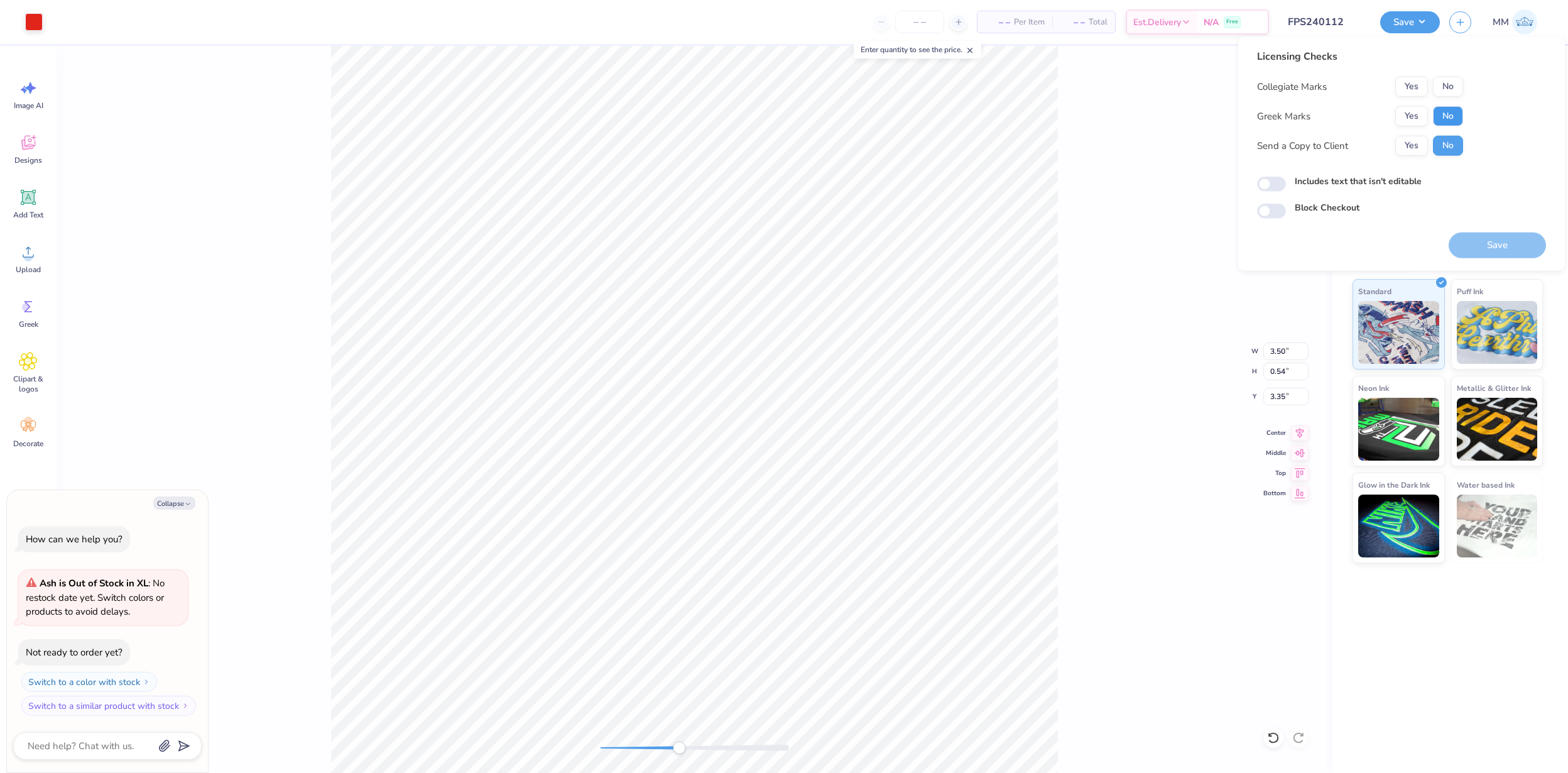
click at [1450, 116] on button "No" at bounding box center [1448, 116] width 30 height 20
click at [1450, 90] on button "No" at bounding box center [1448, 86] width 30 height 20
click at [1489, 241] on button "Save" at bounding box center [1497, 245] width 97 height 25
type textarea "x"
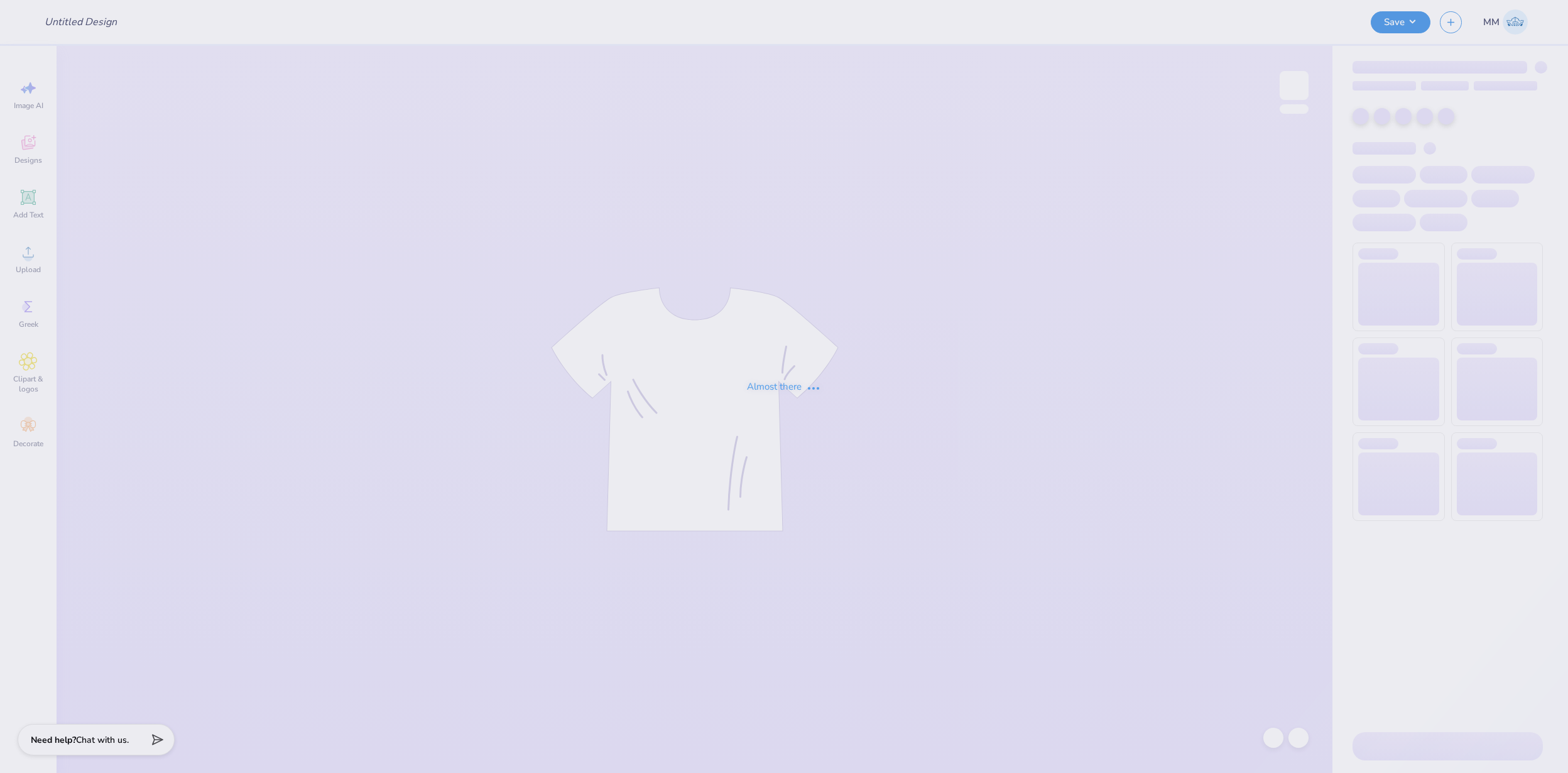
type input "FPS240125"
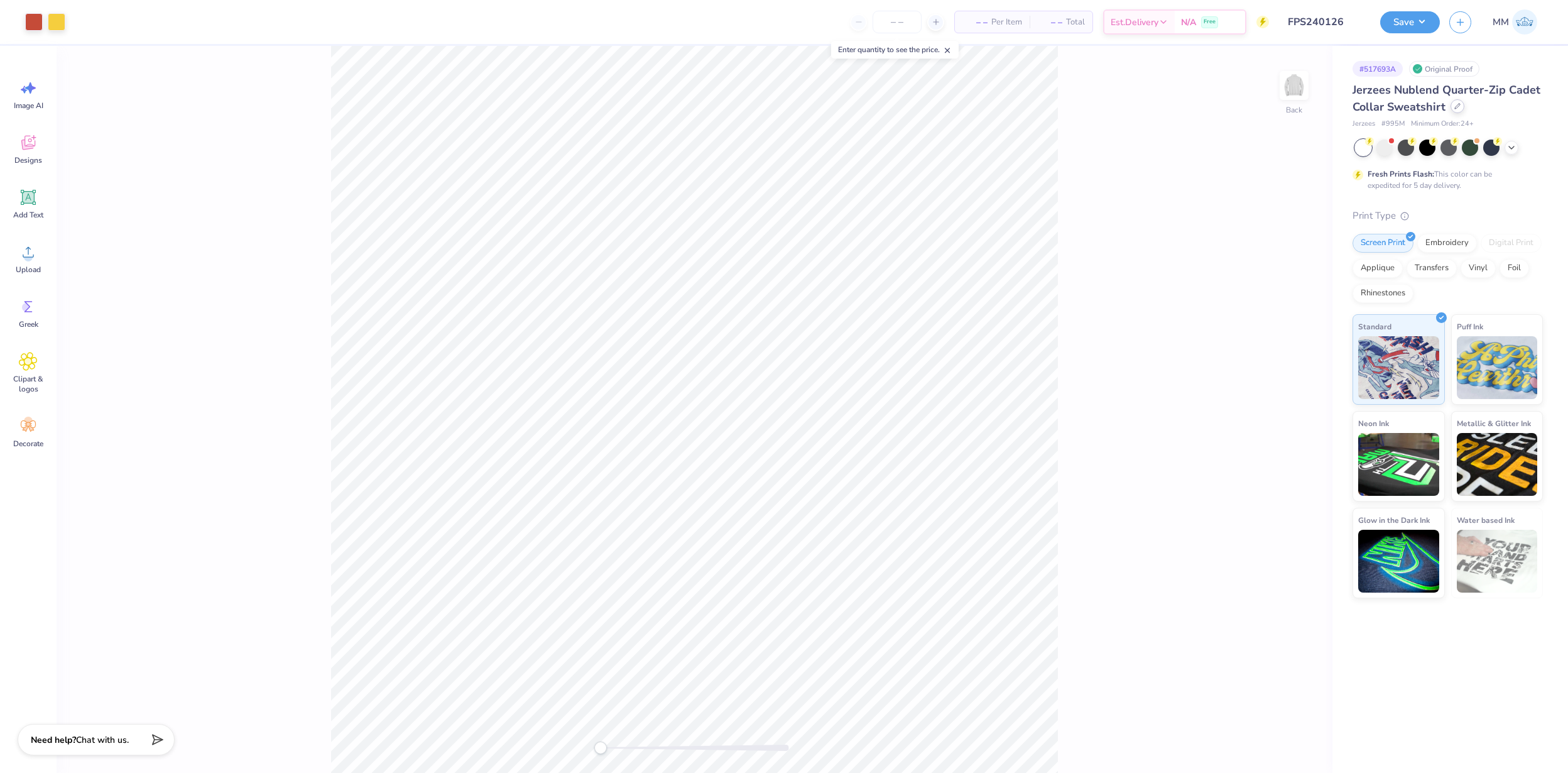
click at [1463, 109] on div "Jerzees Nublend Quarter-Zip Cadet Collar Sweatshirt" at bounding box center [1448, 99] width 190 height 34
click at [1458, 109] on icon at bounding box center [1457, 106] width 6 height 6
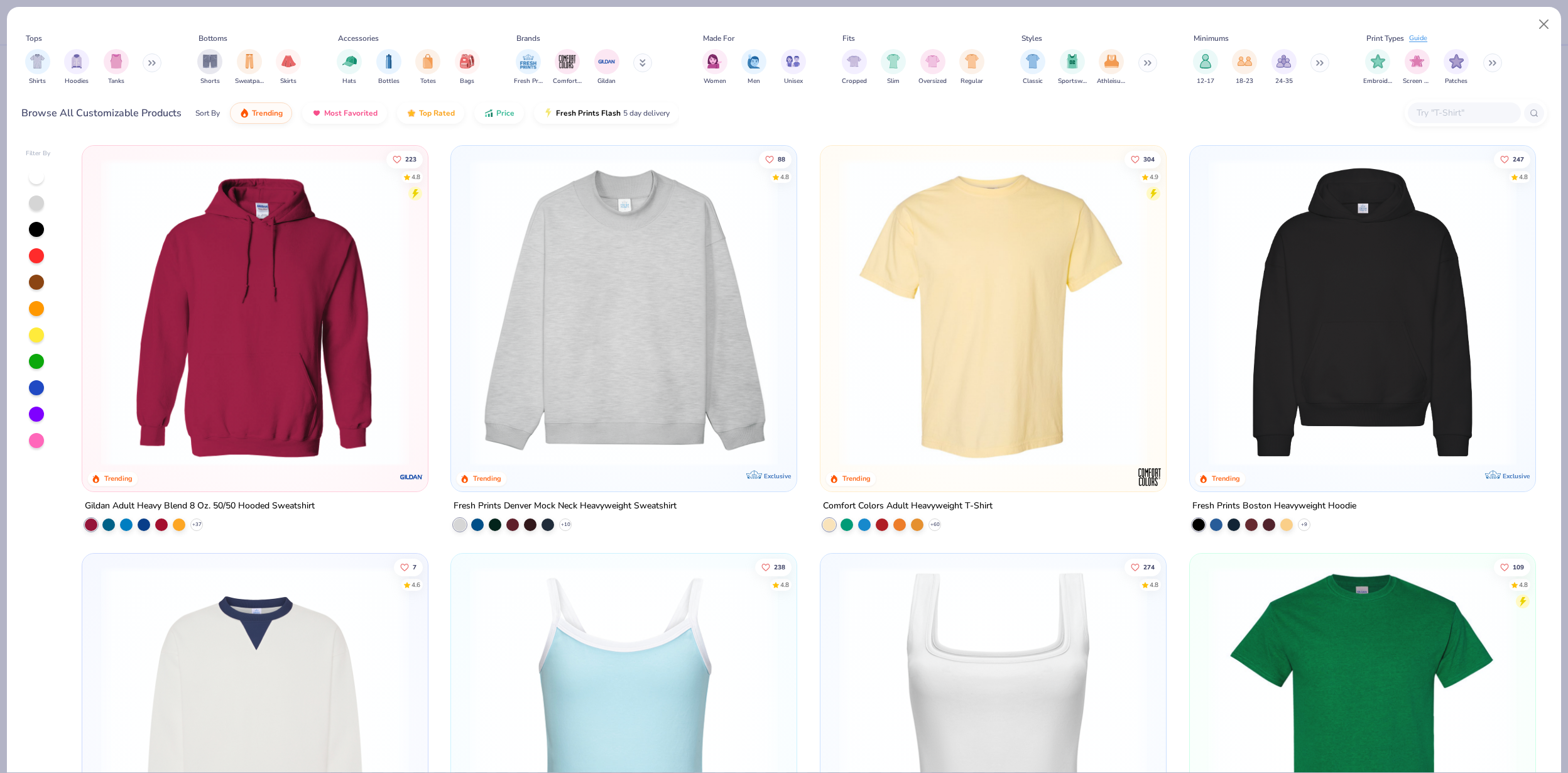
click at [935, 323] on img at bounding box center [993, 312] width 320 height 308
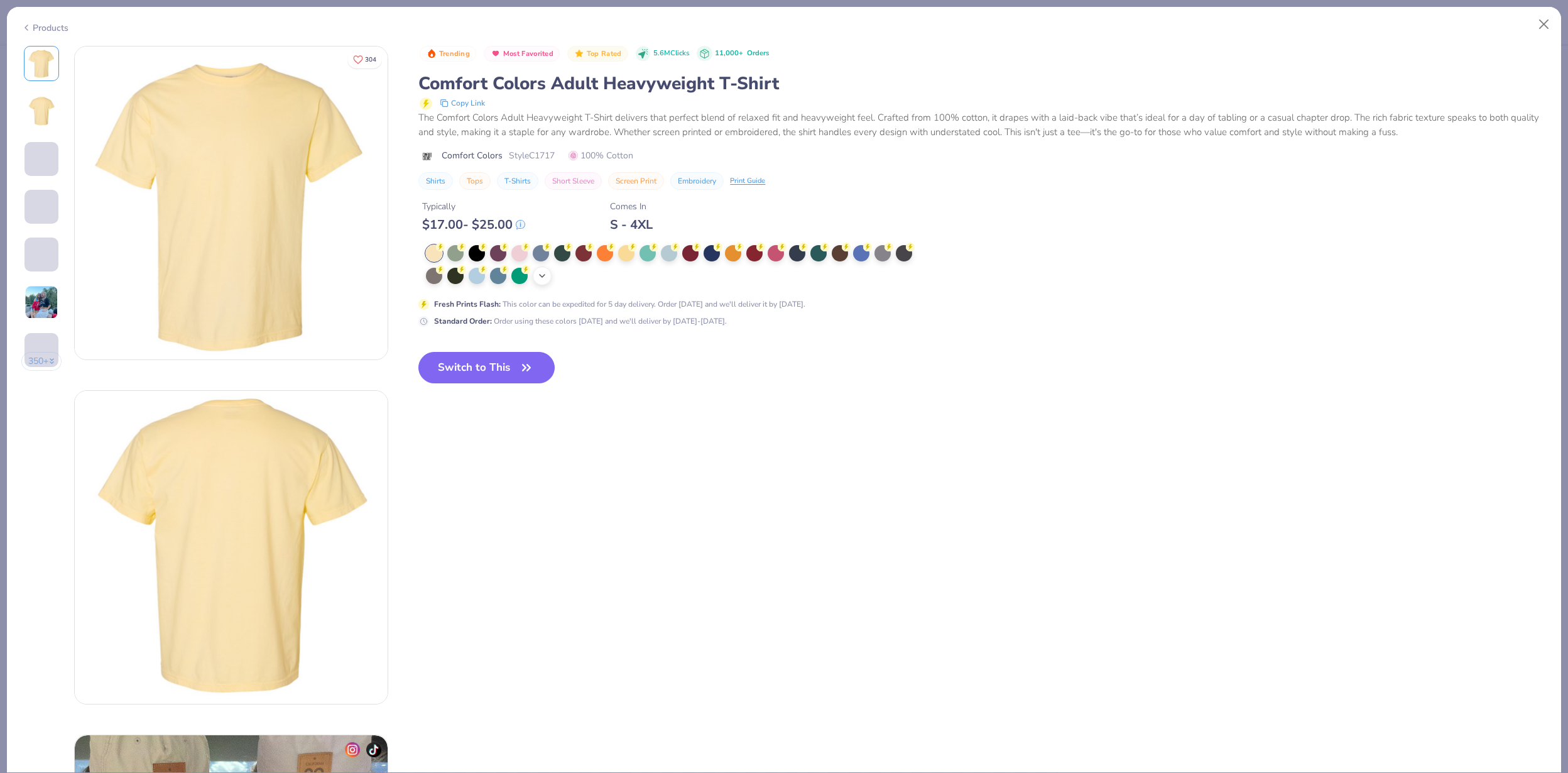
click at [547, 278] on icon at bounding box center [542, 276] width 10 height 10
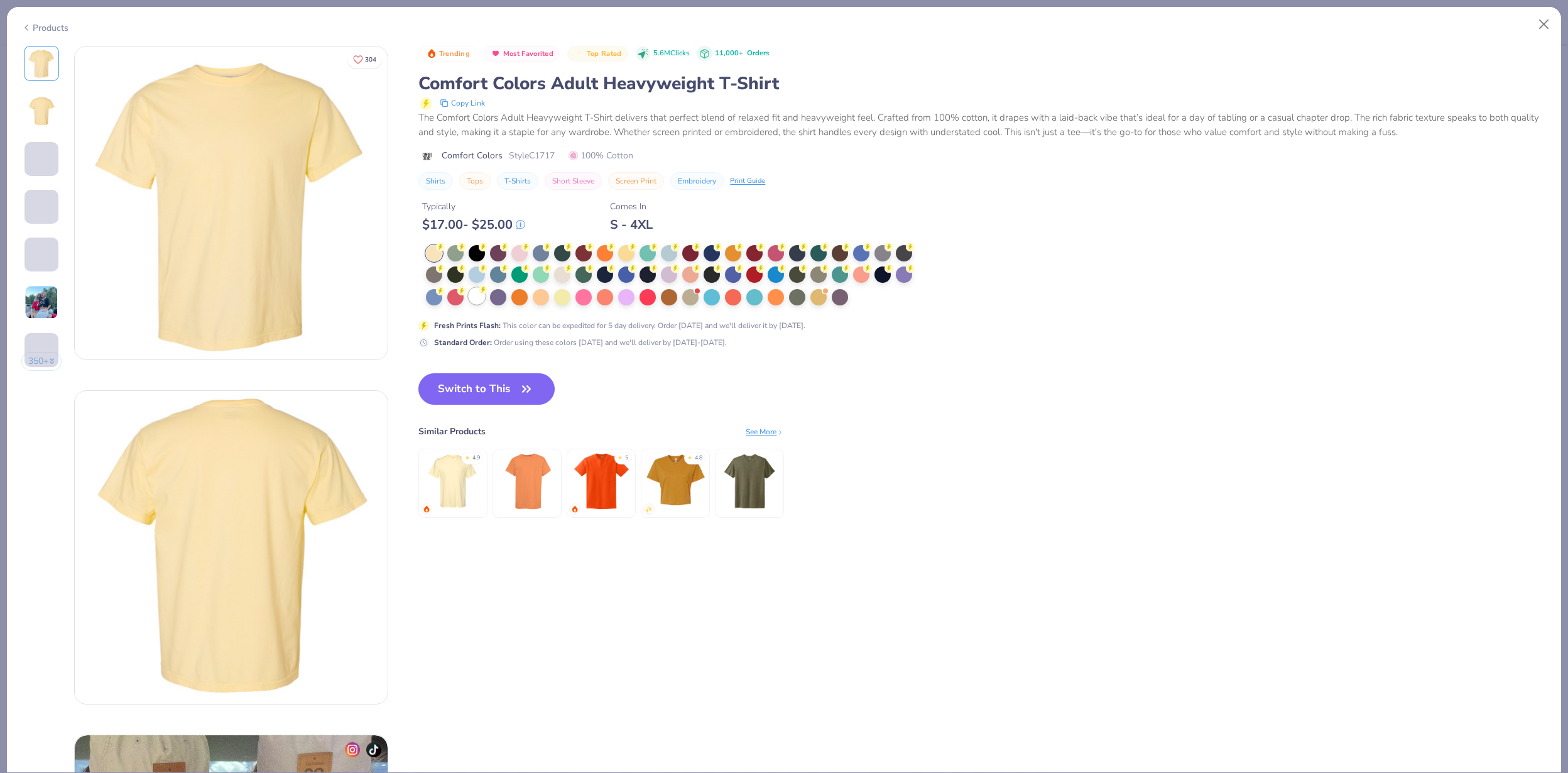
click at [478, 299] on div at bounding box center [476, 296] width 16 height 16
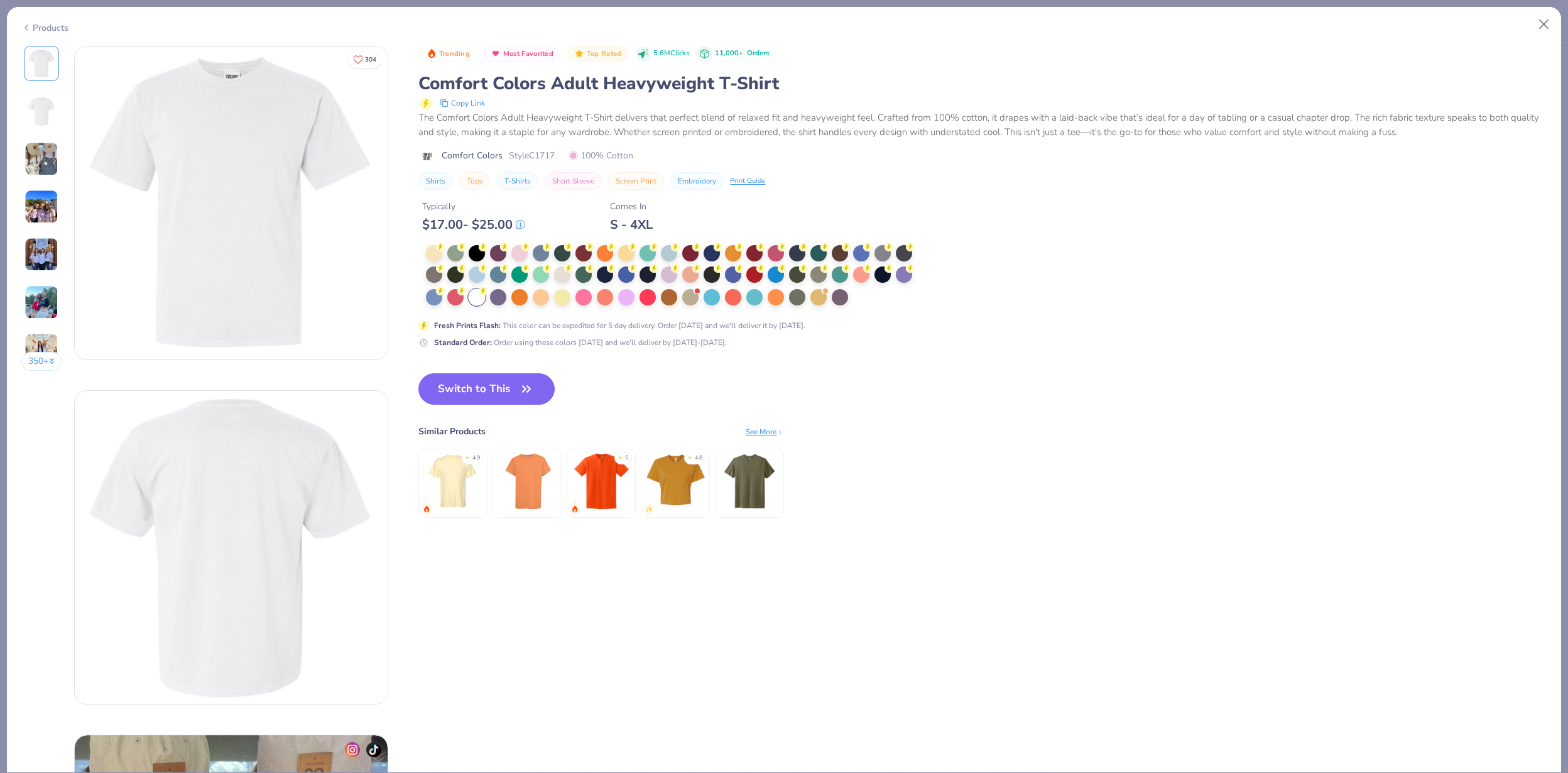
click at [490, 391] on button "Switch to This" at bounding box center [486, 389] width 136 height 32
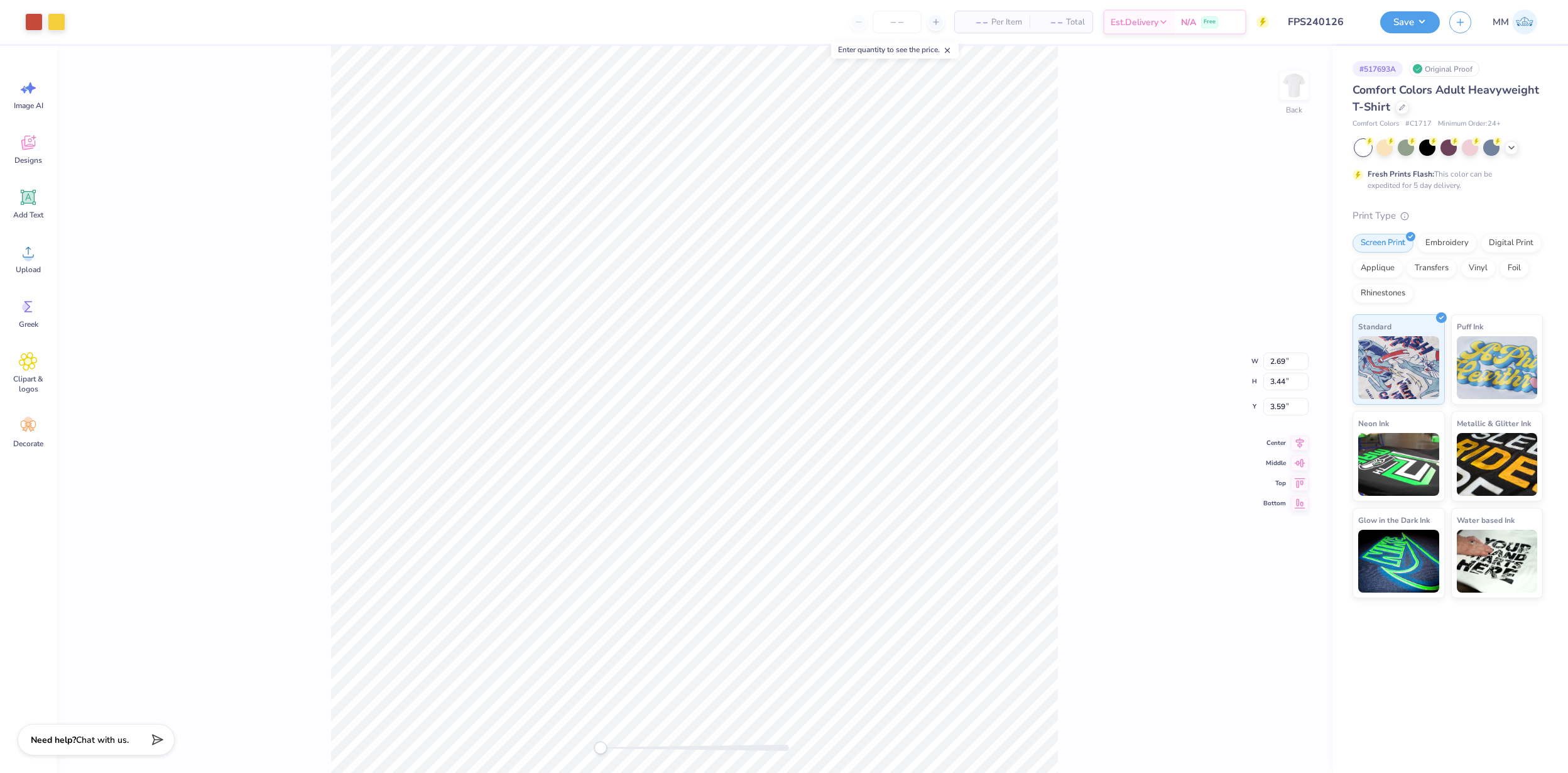
type input "8.05"
type input "7.51"
type input "2.23"
click at [1275, 737] on icon at bounding box center [1273, 737] width 13 height 13
type input "7.32"
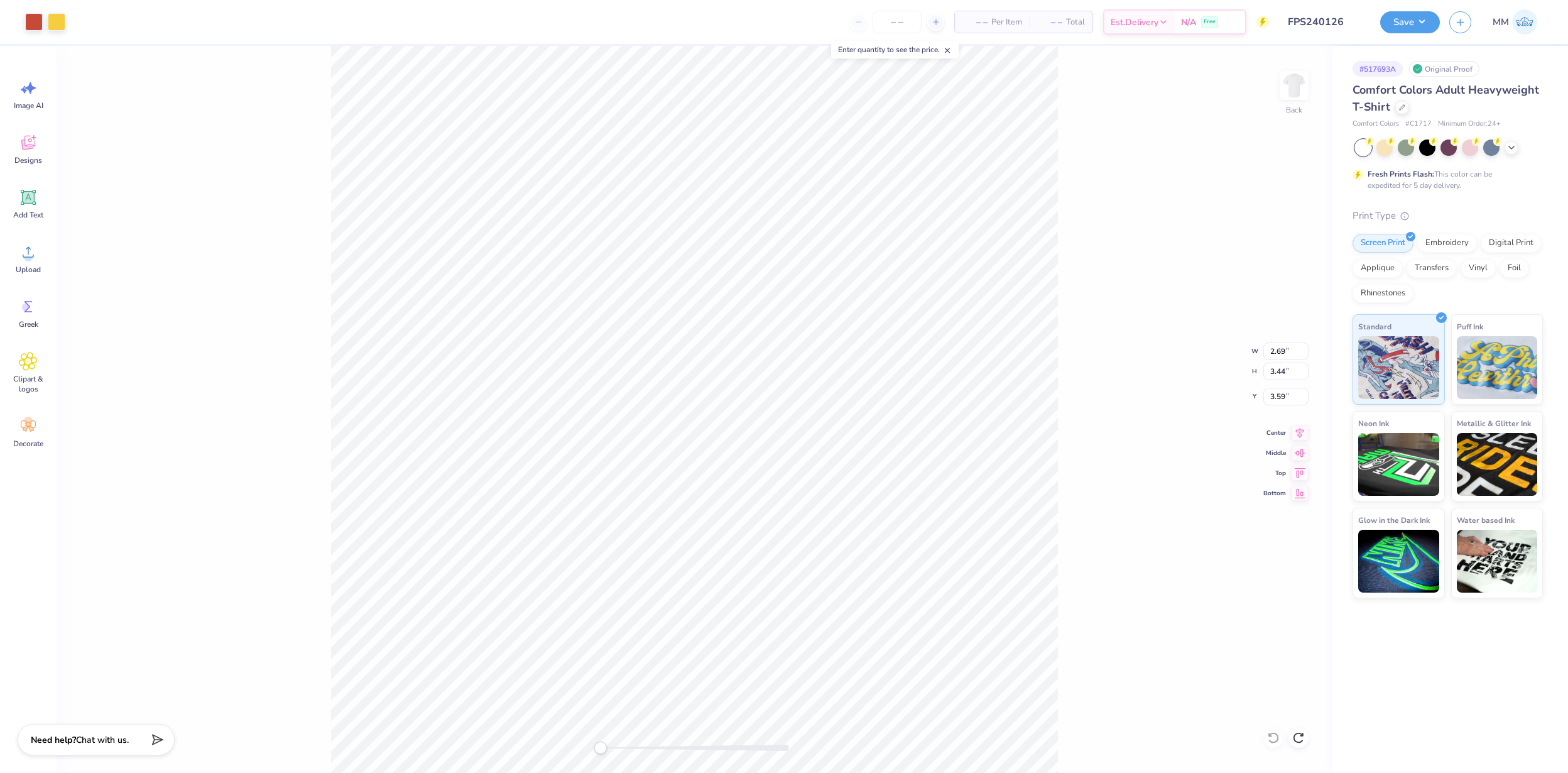
type input "8.47"
type input "1.83"
click at [1270, 735] on icon at bounding box center [1273, 737] width 11 height 11
click at [811, 485] on li "Group" at bounding box center [813, 489] width 99 height 25
click at [1412, 19] on button "Save" at bounding box center [1410, 20] width 60 height 22
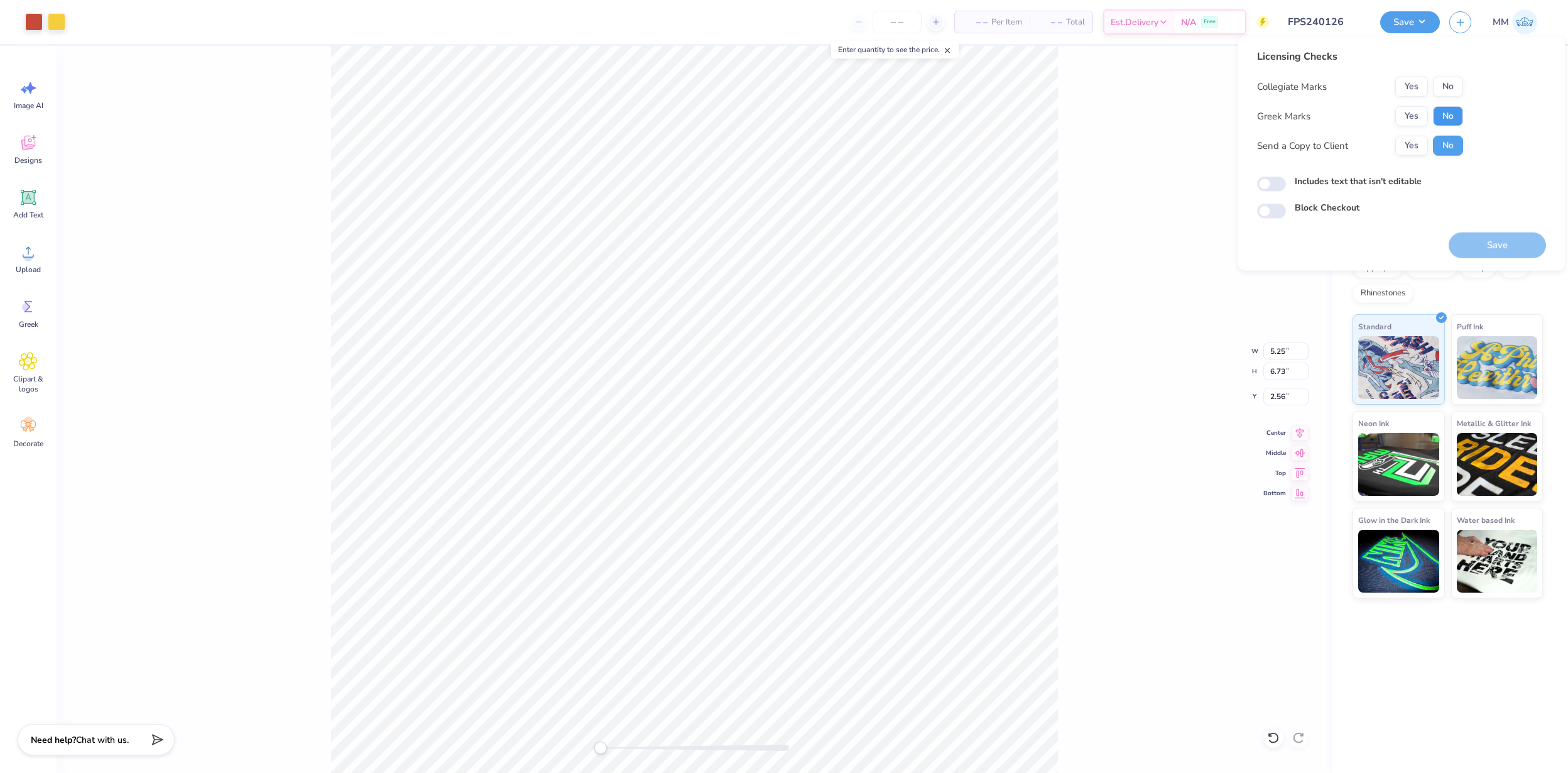
click at [1448, 111] on button "No" at bounding box center [1448, 116] width 30 height 20
click at [1447, 88] on button "No" at bounding box center [1448, 86] width 30 height 20
click at [1487, 247] on button "Save" at bounding box center [1497, 245] width 97 height 25
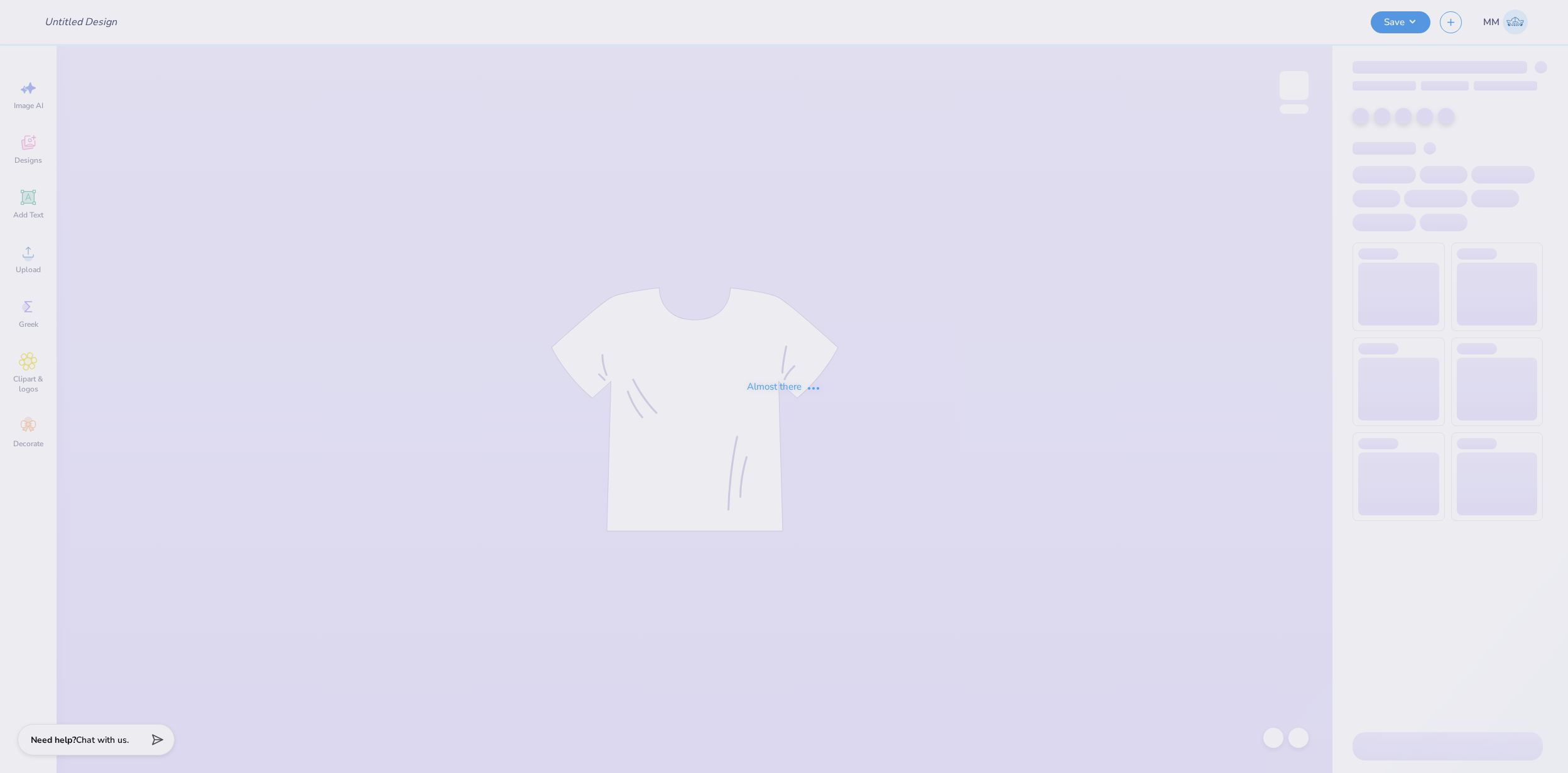
type input "FPS240122"
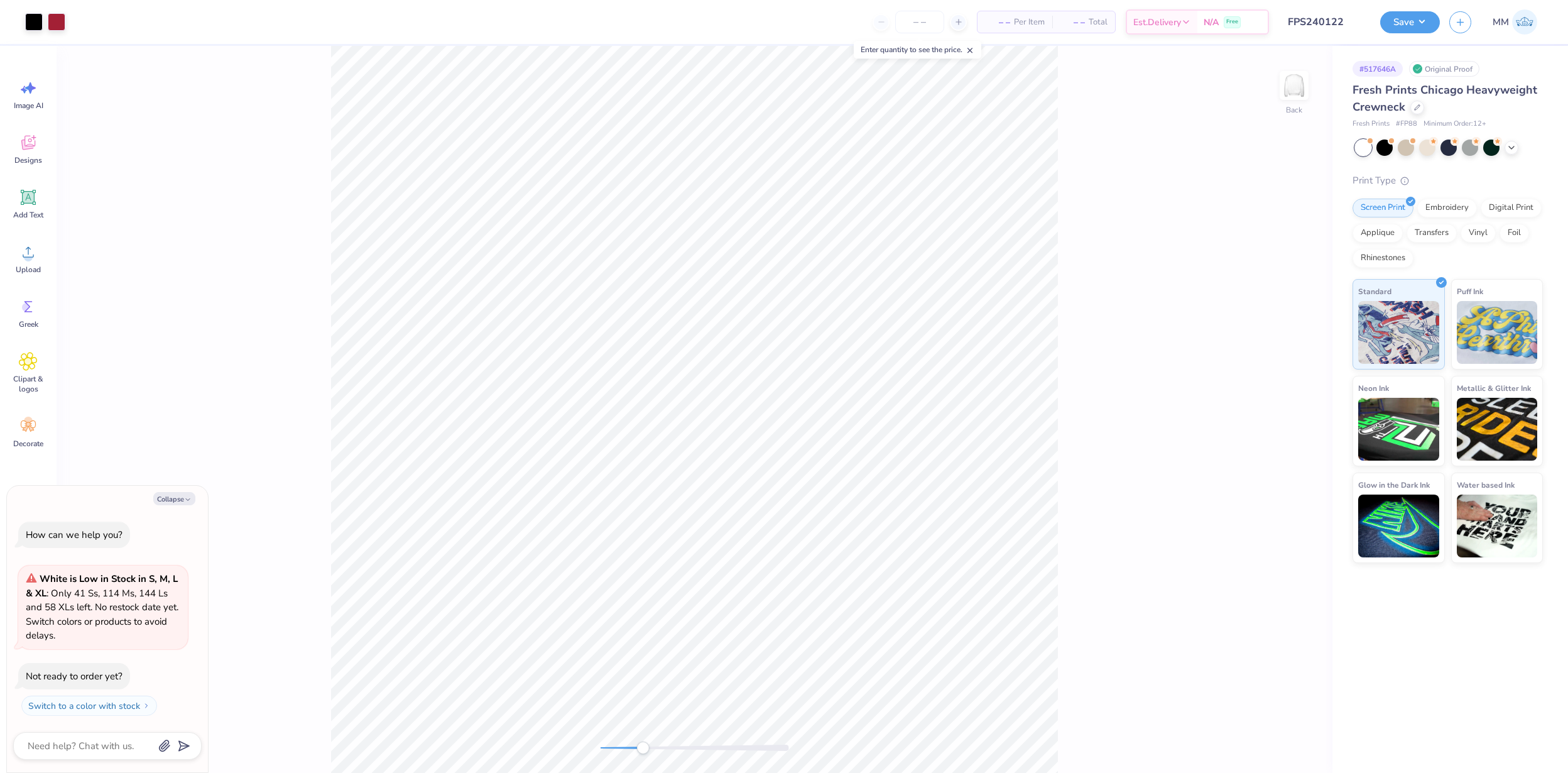
drag, startPoint x: 609, startPoint y: 750, endPoint x: 643, endPoint y: 750, distance: 34.0
click at [643, 750] on div at bounding box center [694, 748] width 188 height 6
click at [1400, 15] on button "Save" at bounding box center [1410, 20] width 60 height 22
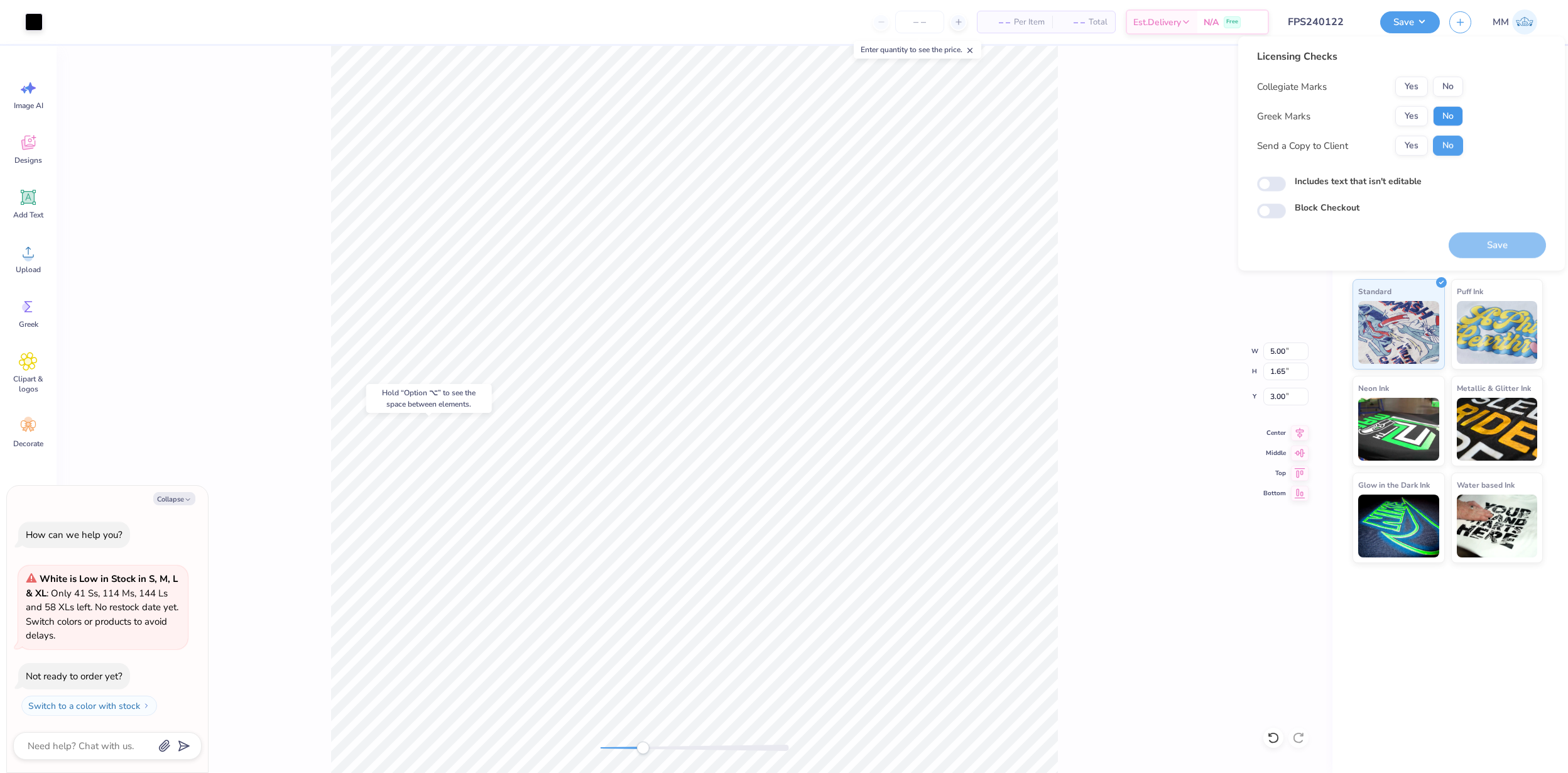
click at [1455, 114] on button "No" at bounding box center [1448, 116] width 30 height 20
click at [1455, 82] on button "No" at bounding box center [1448, 86] width 30 height 20
click at [1498, 239] on button "Save" at bounding box center [1497, 245] width 97 height 25
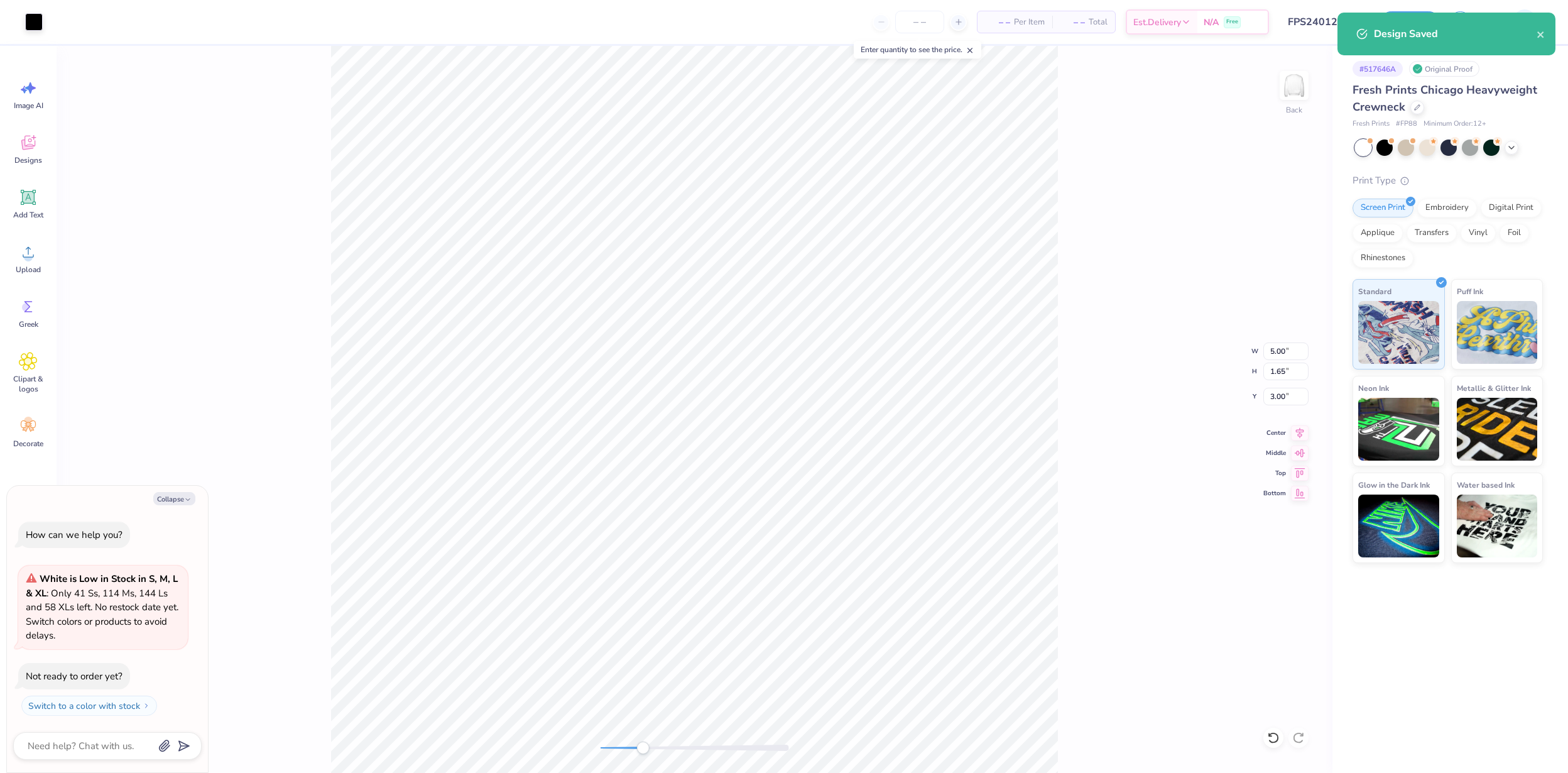
type textarea "x"
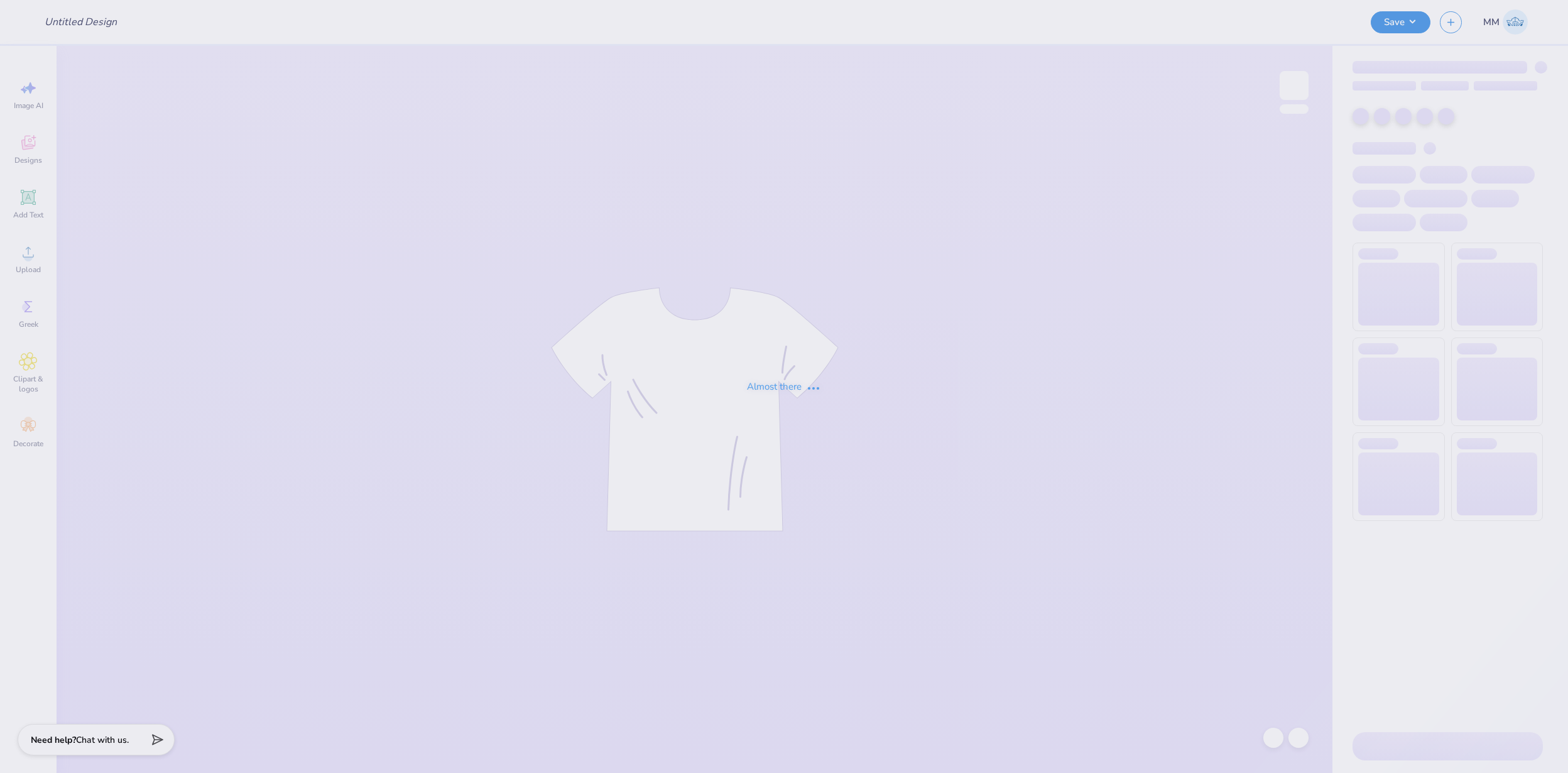
type input "FPS240137"
type input "FPS240138"
type input "FPS240139"
type input "FPS240142"
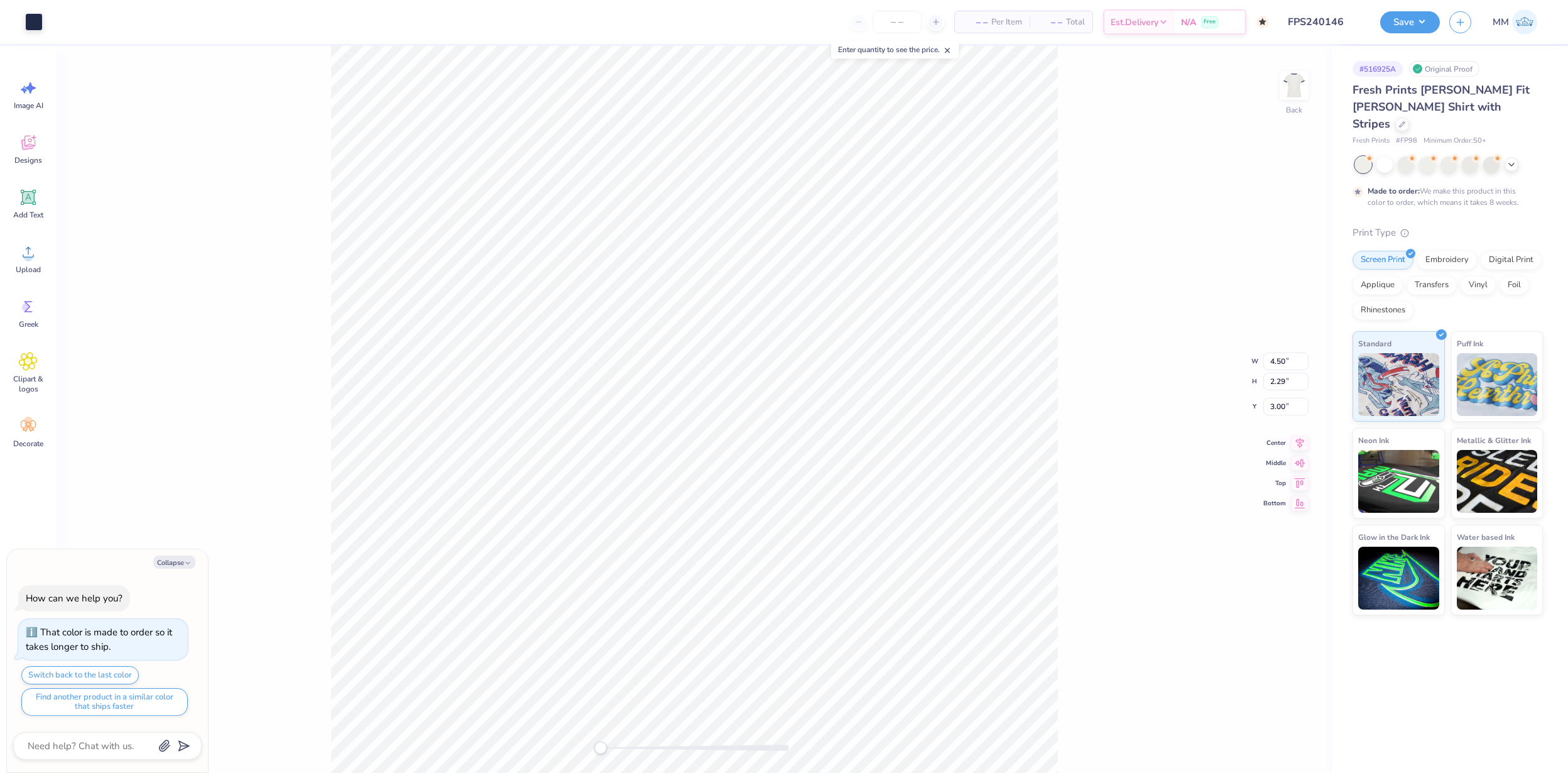
type textarea "x"
type input "2.74"
click at [1409, 25] on button "Save" at bounding box center [1410, 20] width 60 height 22
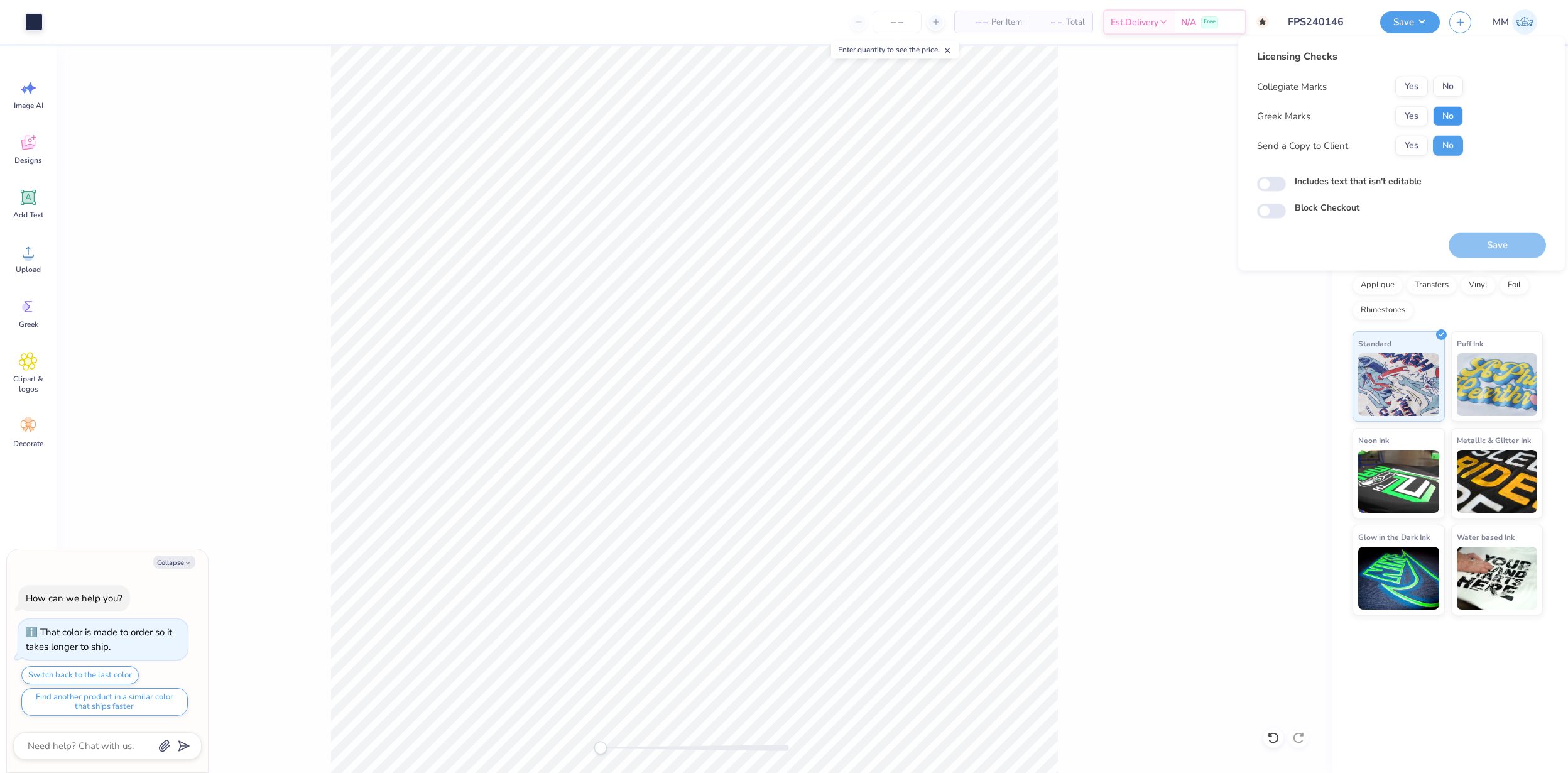
click at [1446, 121] on button "No" at bounding box center [1448, 116] width 30 height 20
click at [1446, 82] on button "No" at bounding box center [1448, 86] width 30 height 20
type textarea "x"
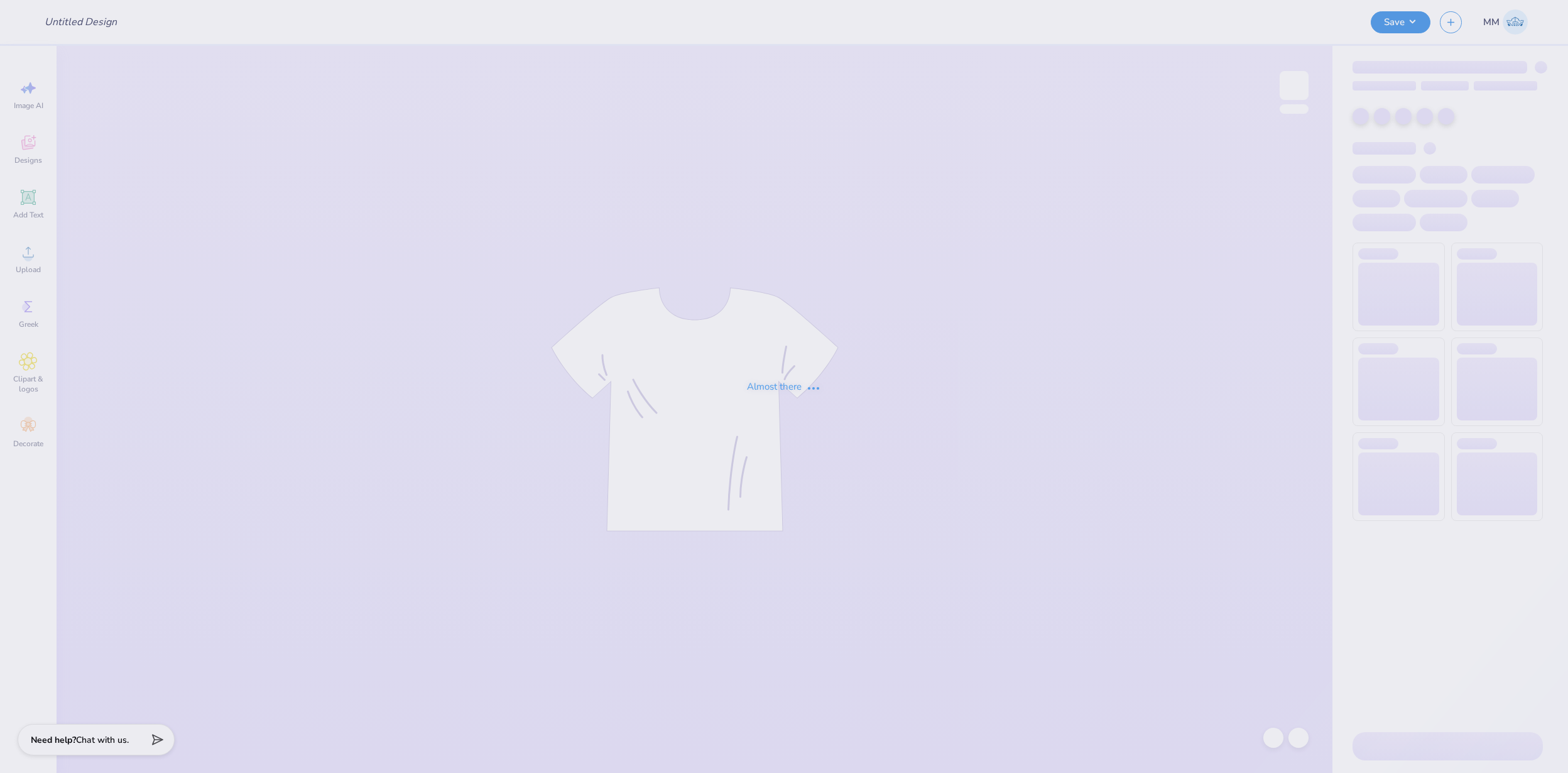
type input "FPS240147"
